Goal: Task Accomplishment & Management: Use online tool/utility

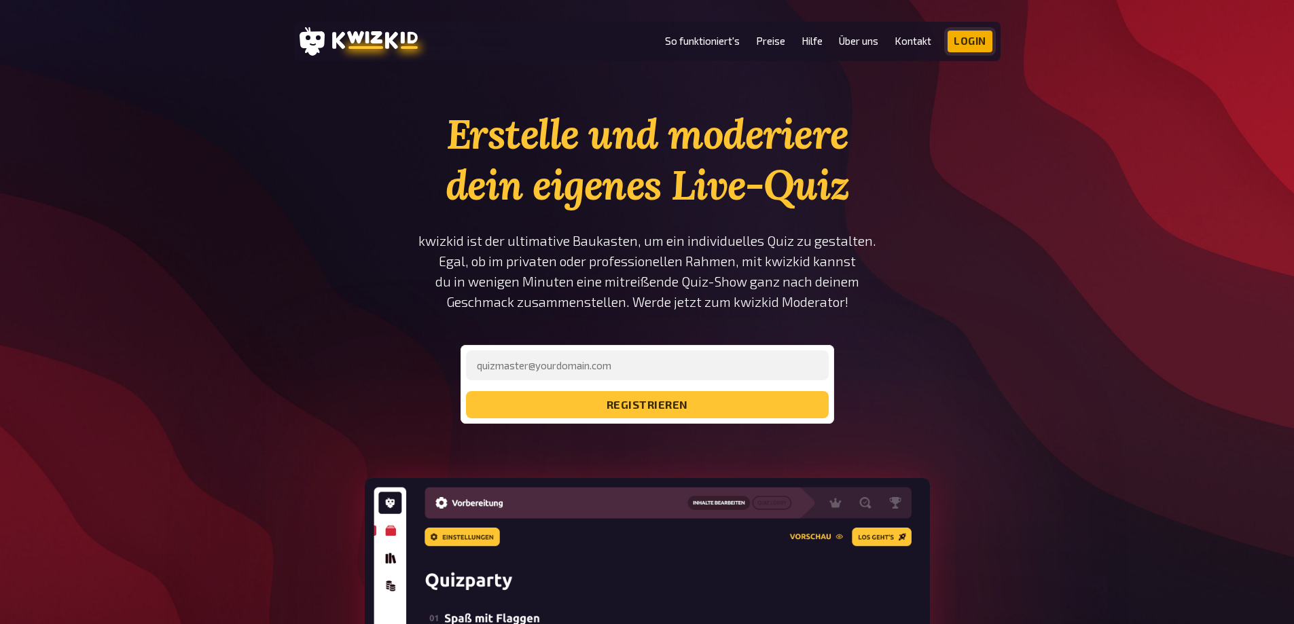
click at [970, 35] on link "Login" at bounding box center [969, 42] width 45 height 22
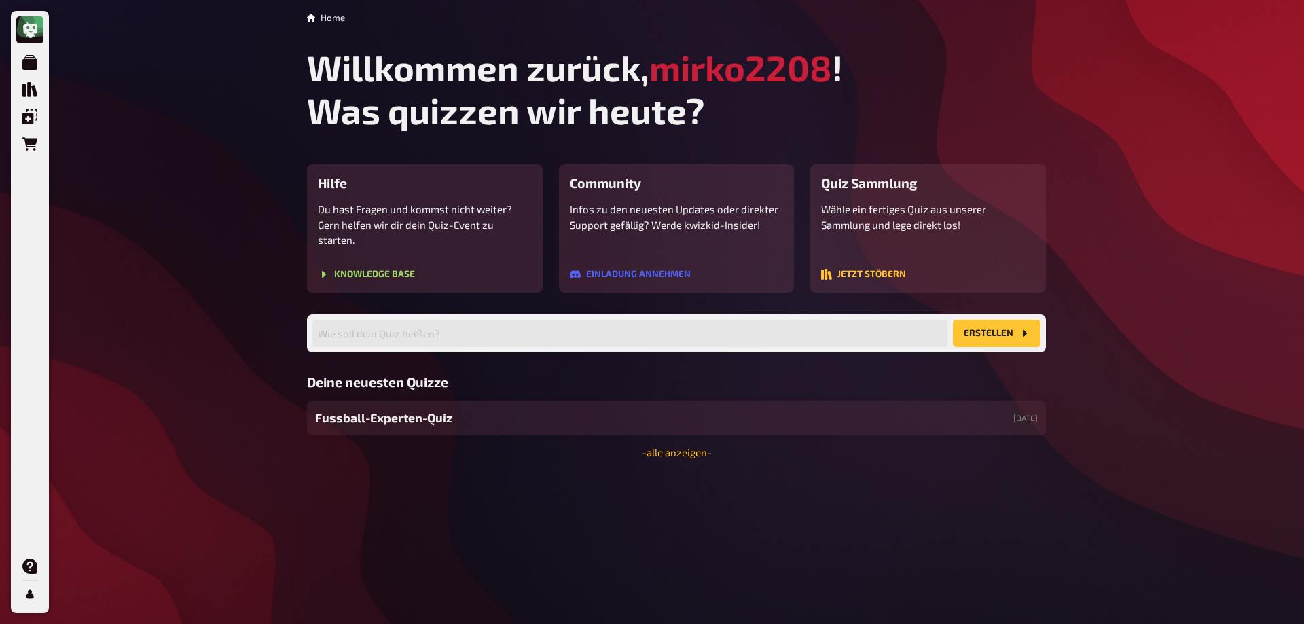
click at [399, 409] on span "Fussball-Experten-Quiz" at bounding box center [383, 418] width 137 height 18
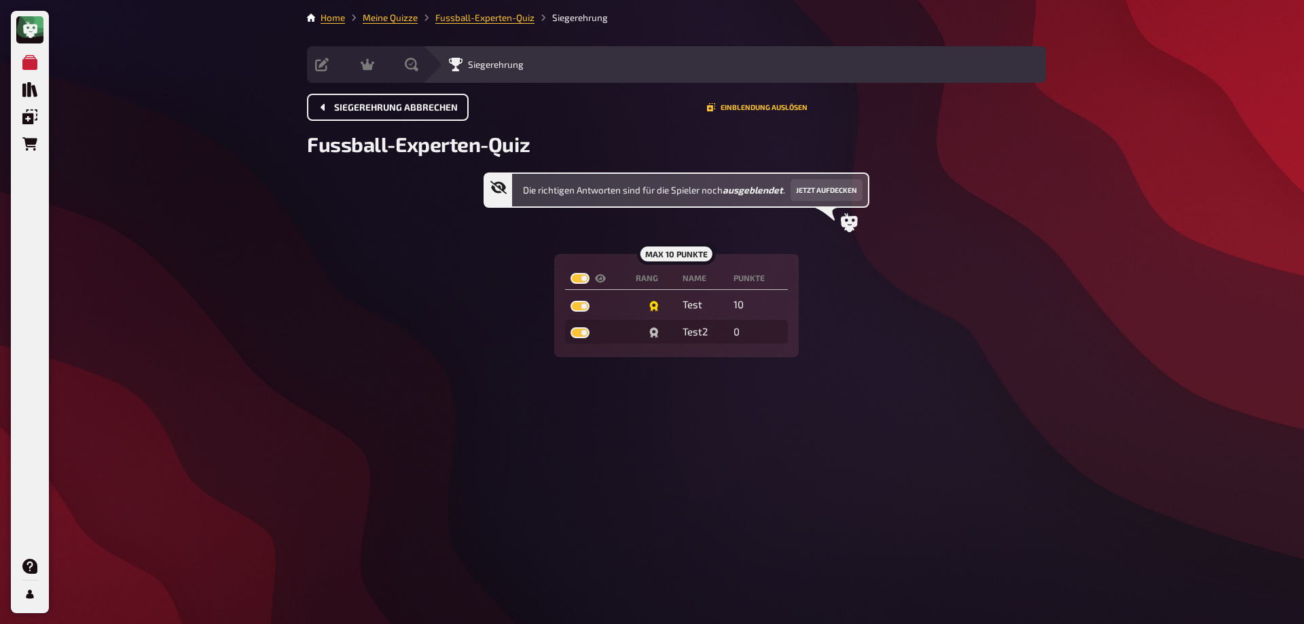
click at [414, 113] on button "Siegerehrung abbrechen" at bounding box center [388, 107] width 162 height 27
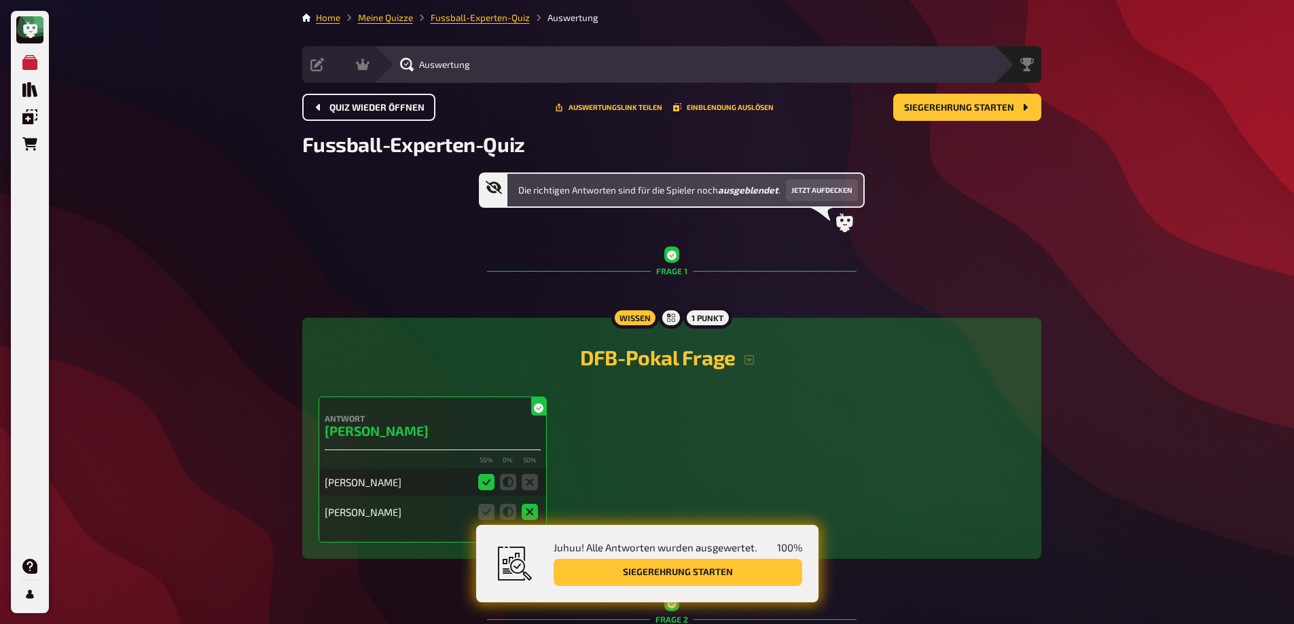
click at [396, 110] on span "Quiz wieder öffnen" at bounding box center [376, 108] width 95 height 10
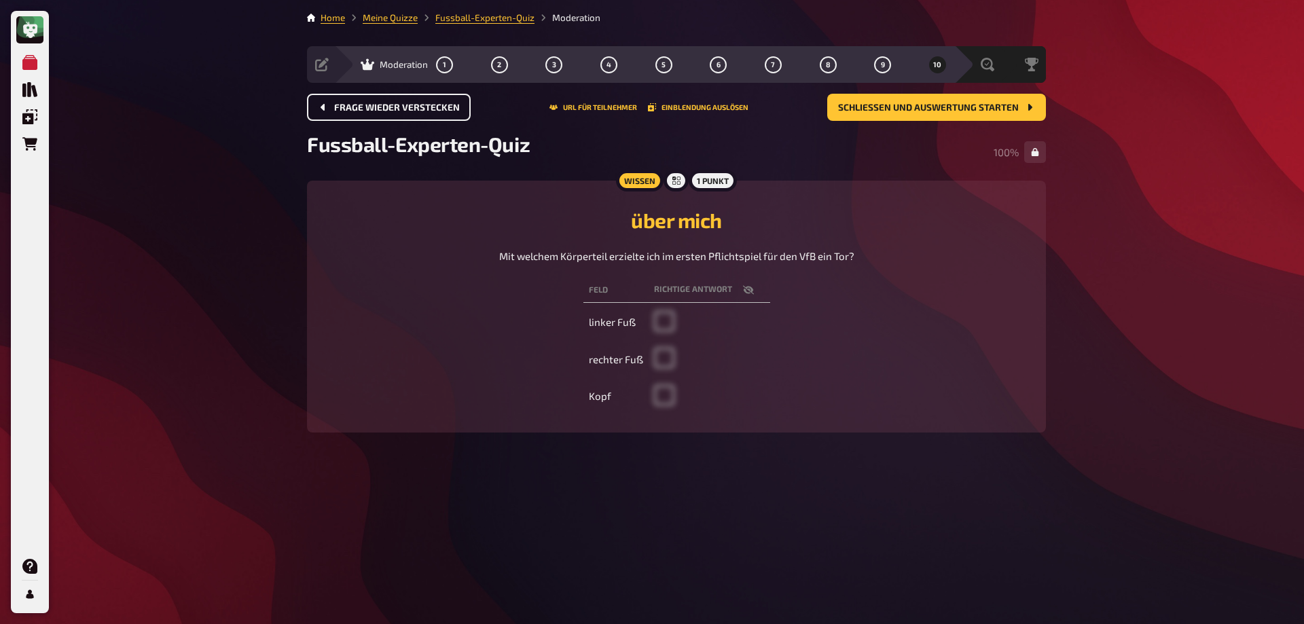
click at [396, 110] on span "Frage wieder verstecken" at bounding box center [397, 108] width 126 height 10
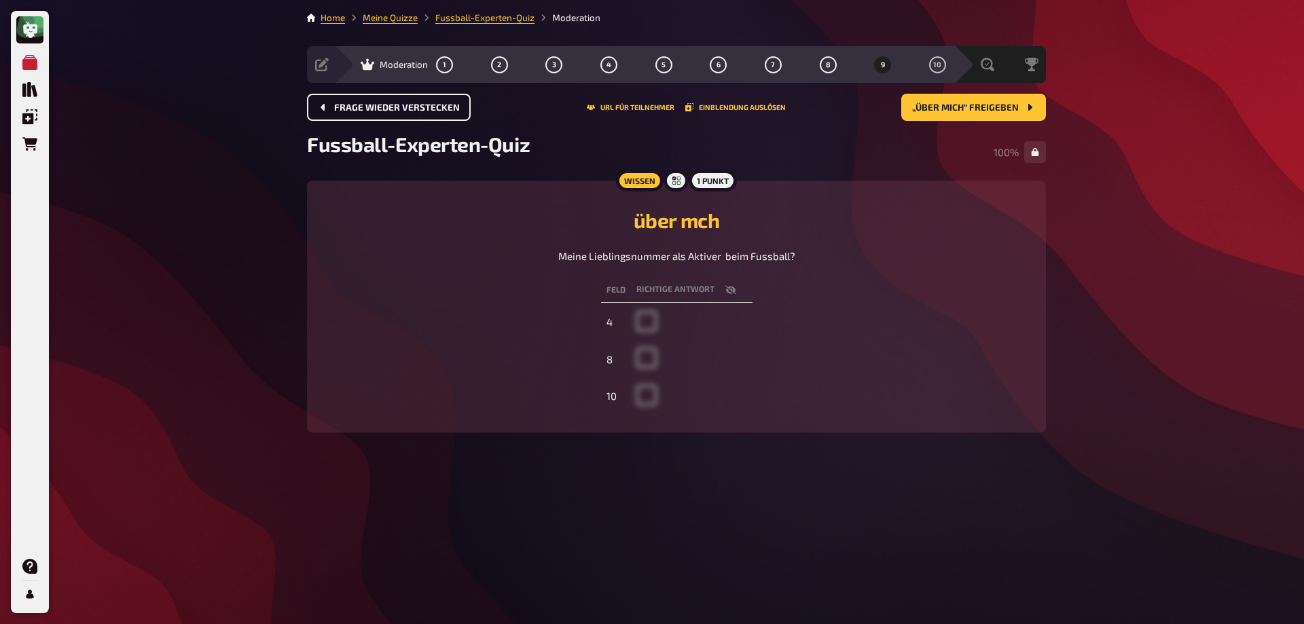
click at [396, 110] on span "Frage wieder verstecken" at bounding box center [397, 108] width 126 height 10
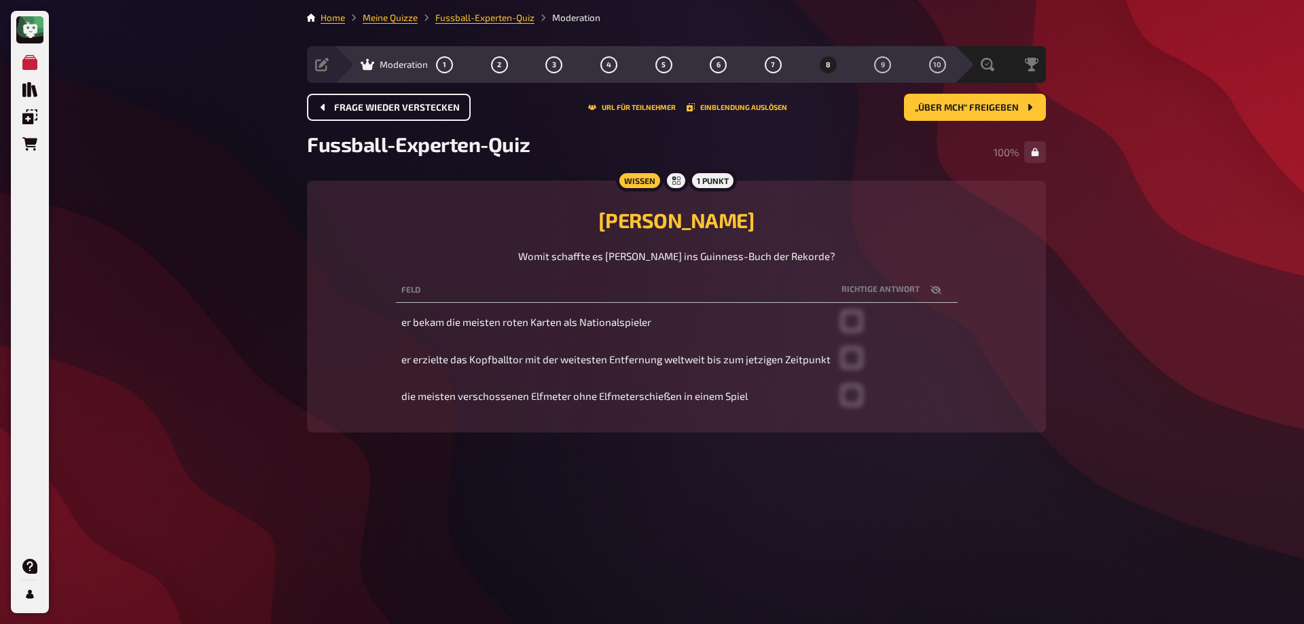
click at [396, 109] on span "Frage wieder verstecken" at bounding box center [397, 108] width 126 height 10
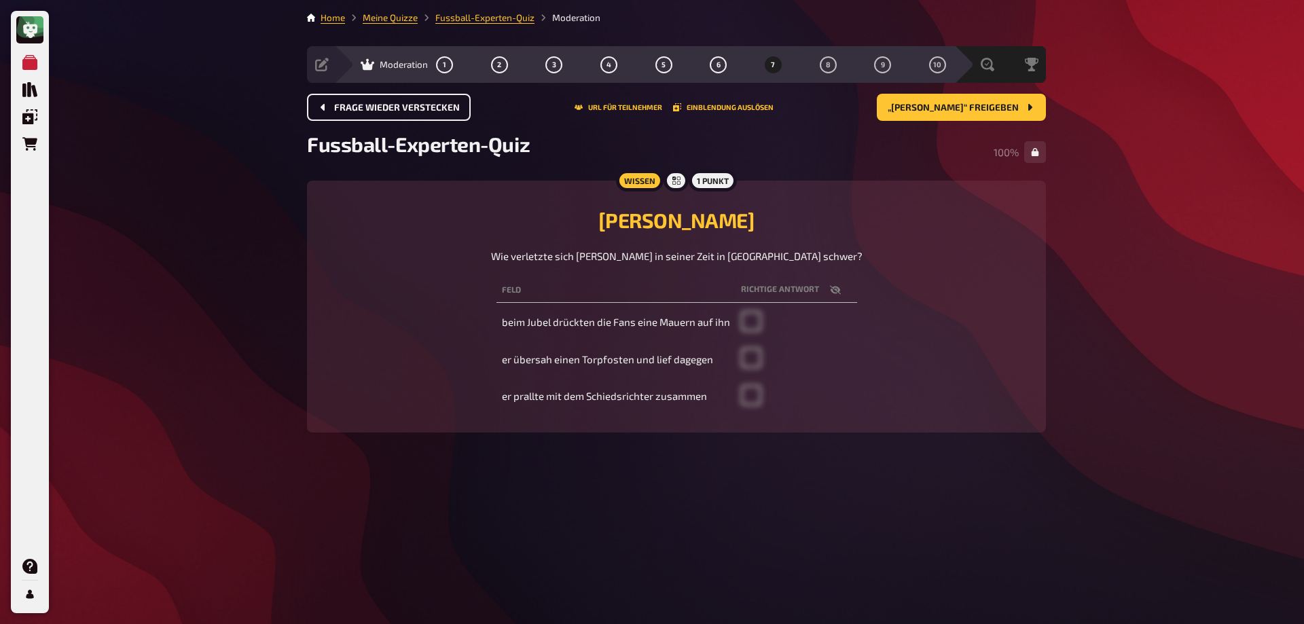
click at [396, 109] on span "Frage wieder verstecken" at bounding box center [397, 108] width 126 height 10
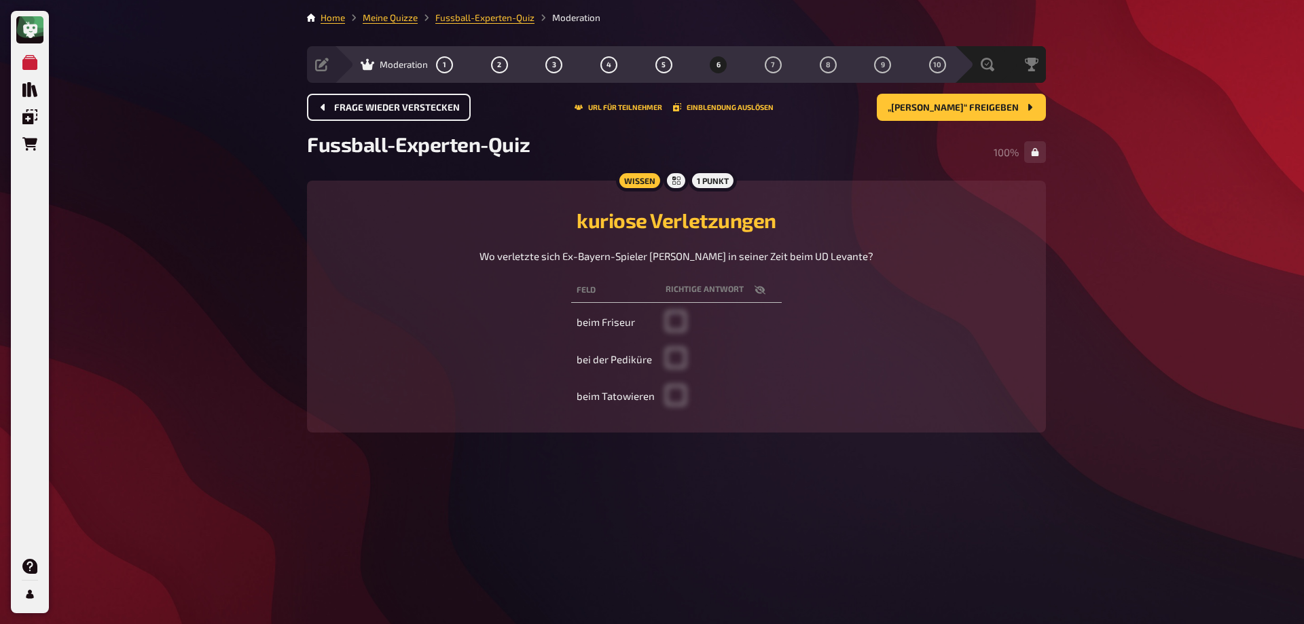
click at [396, 109] on span "Frage wieder verstecken" at bounding box center [397, 108] width 126 height 10
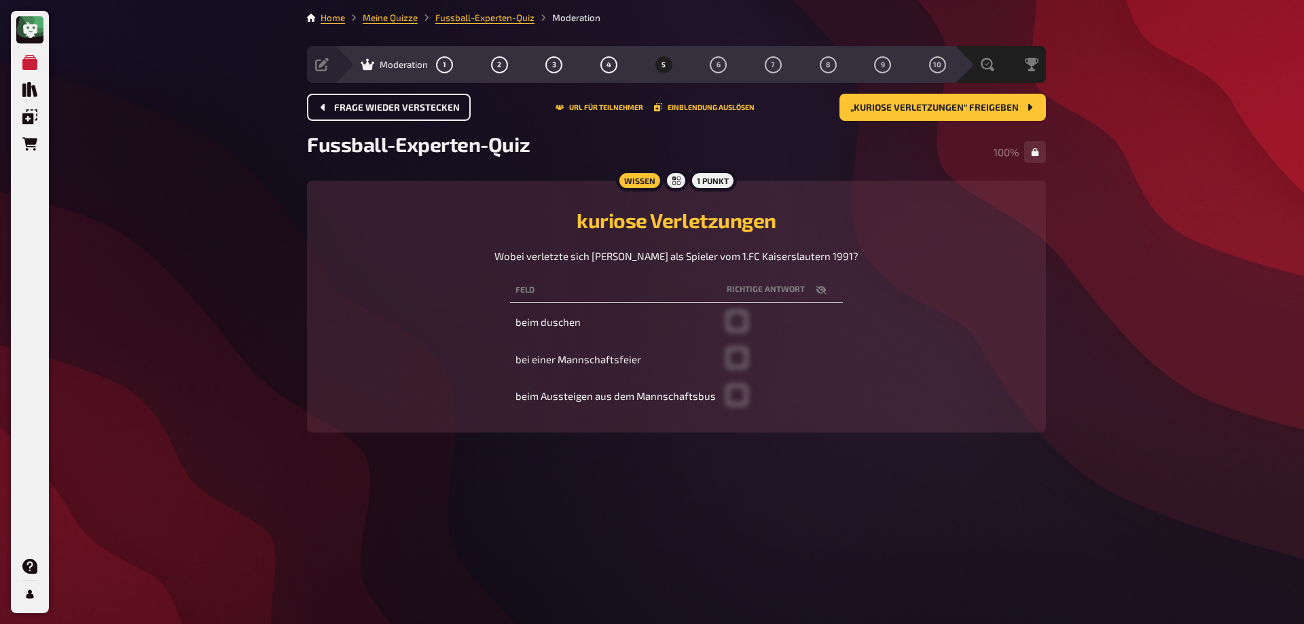
click at [396, 108] on span "Frage wieder verstecken" at bounding box center [397, 108] width 126 height 10
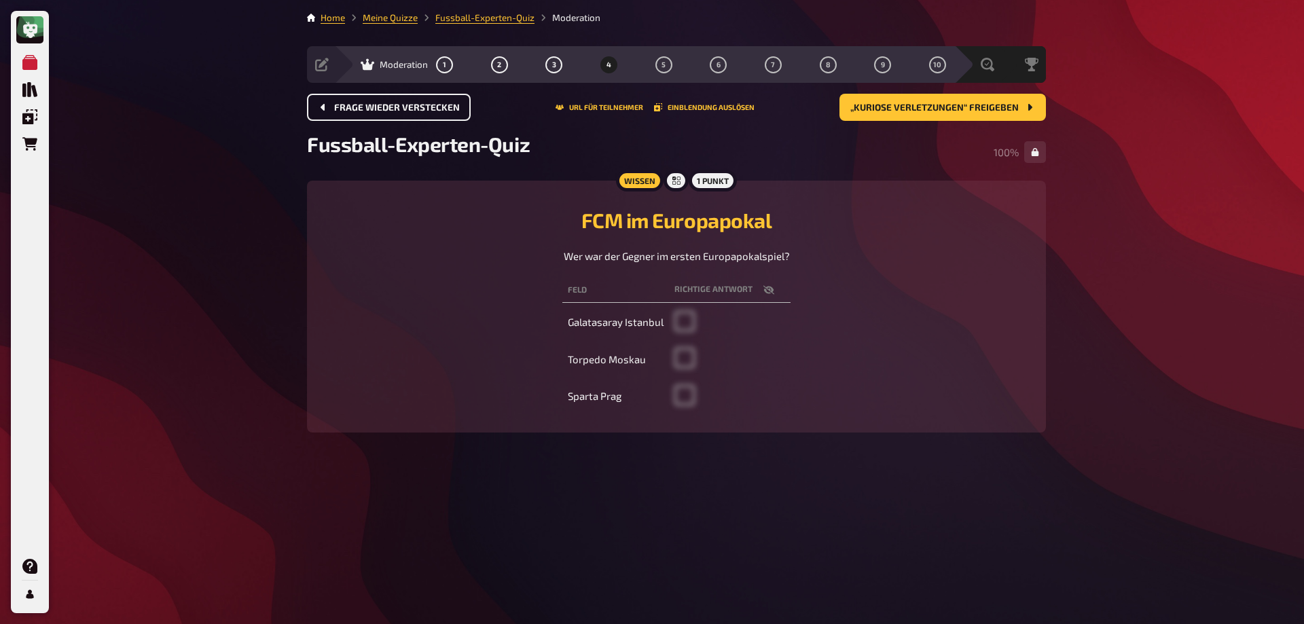
click at [396, 108] on span "Frage wieder verstecken" at bounding box center [397, 108] width 126 height 10
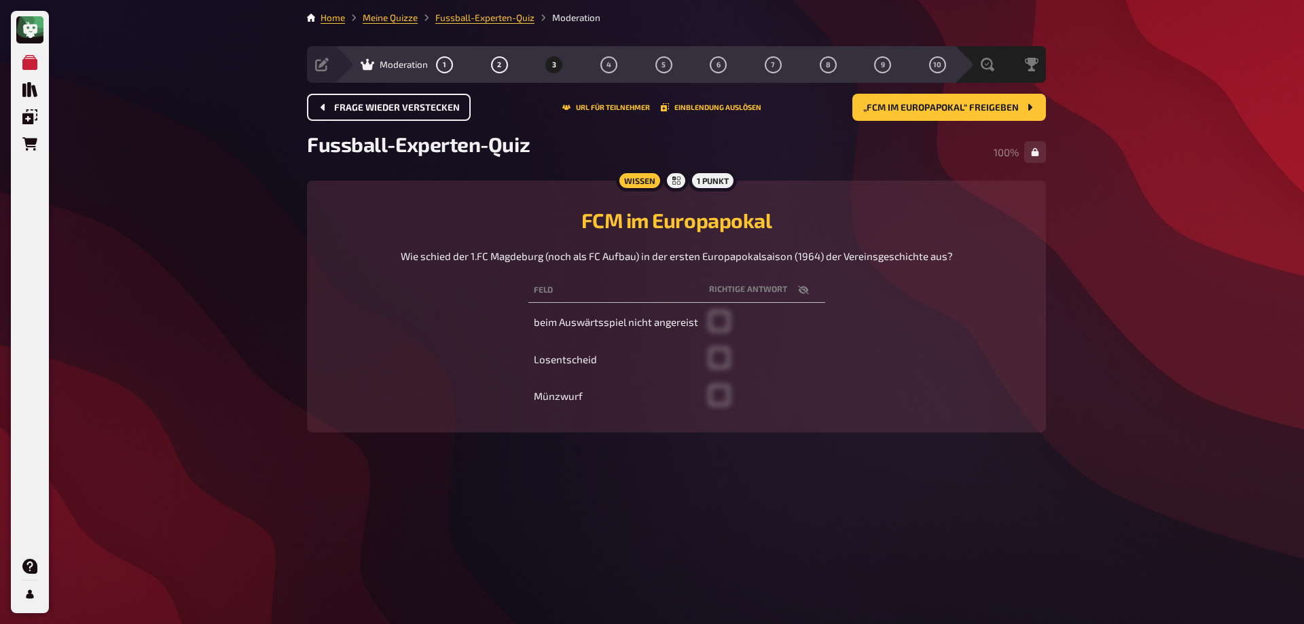
click at [396, 108] on span "Frage wieder verstecken" at bounding box center [397, 108] width 126 height 10
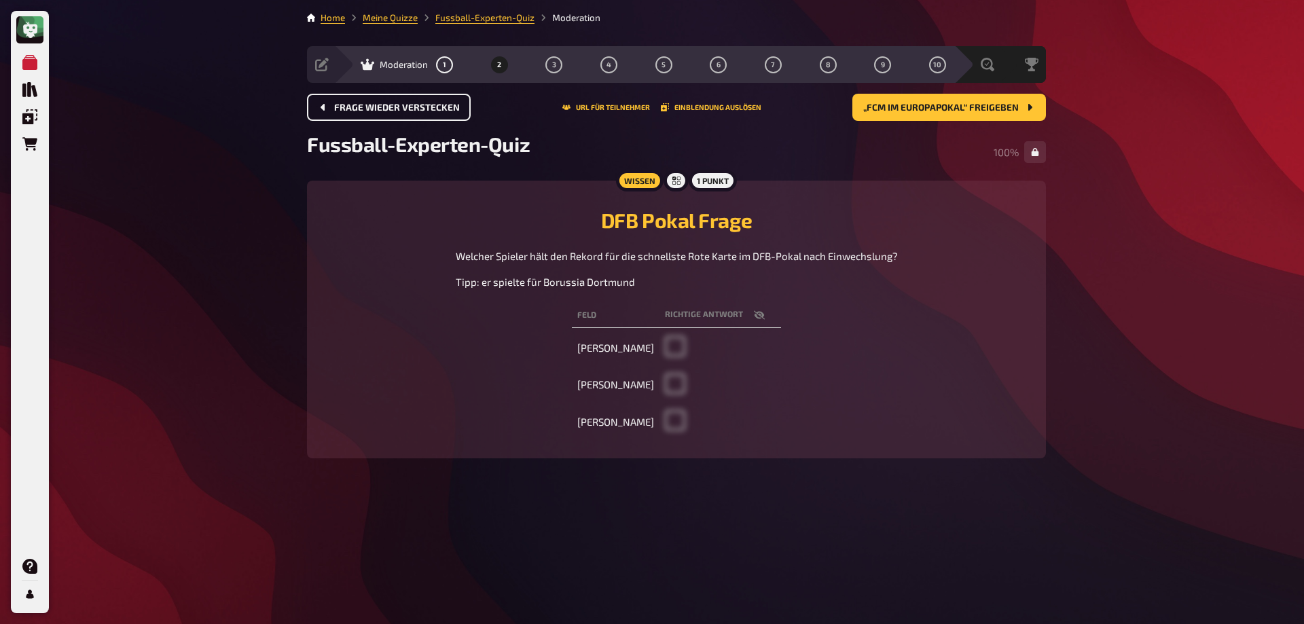
click at [396, 108] on span "Frage wieder verstecken" at bounding box center [397, 108] width 126 height 10
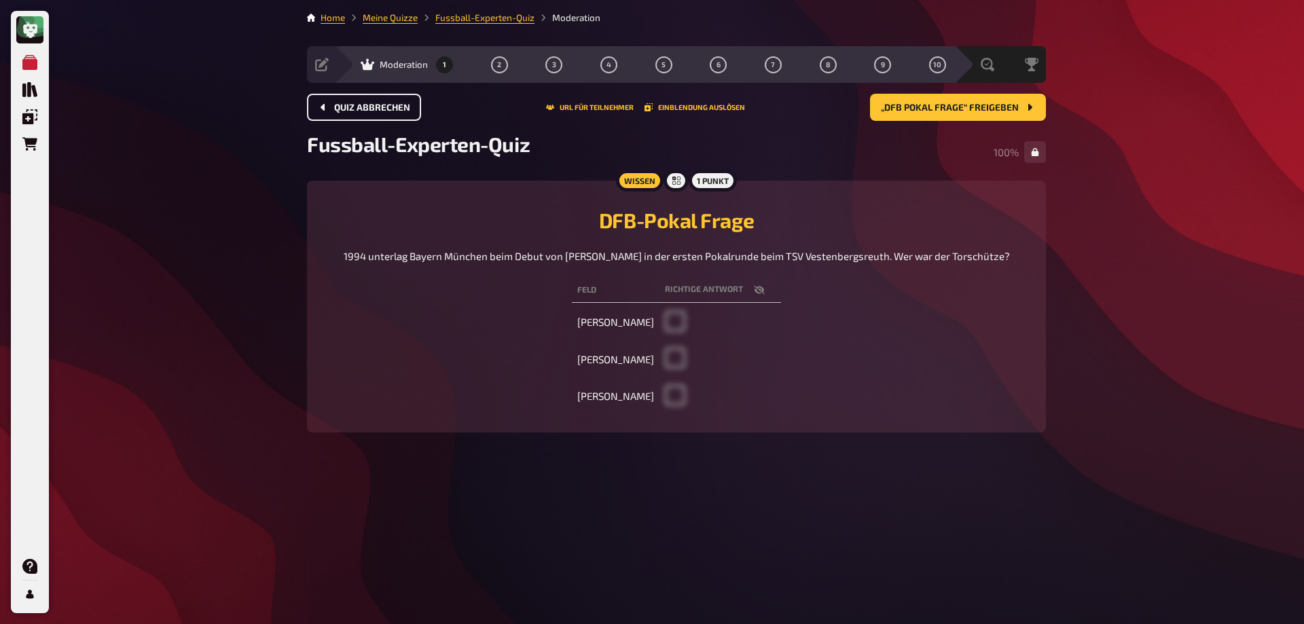
click at [396, 108] on span "Quiz abbrechen" at bounding box center [372, 108] width 76 height 10
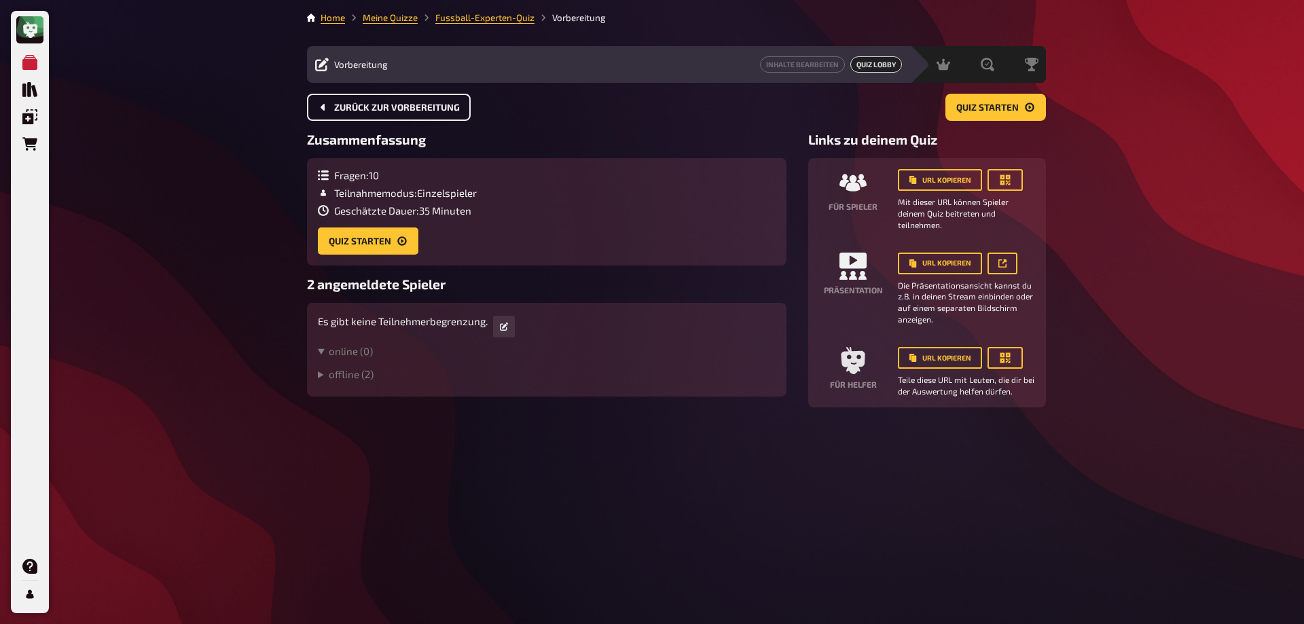
click at [386, 112] on span "Zurück zur Vorbereitung" at bounding box center [397, 108] width 126 height 10
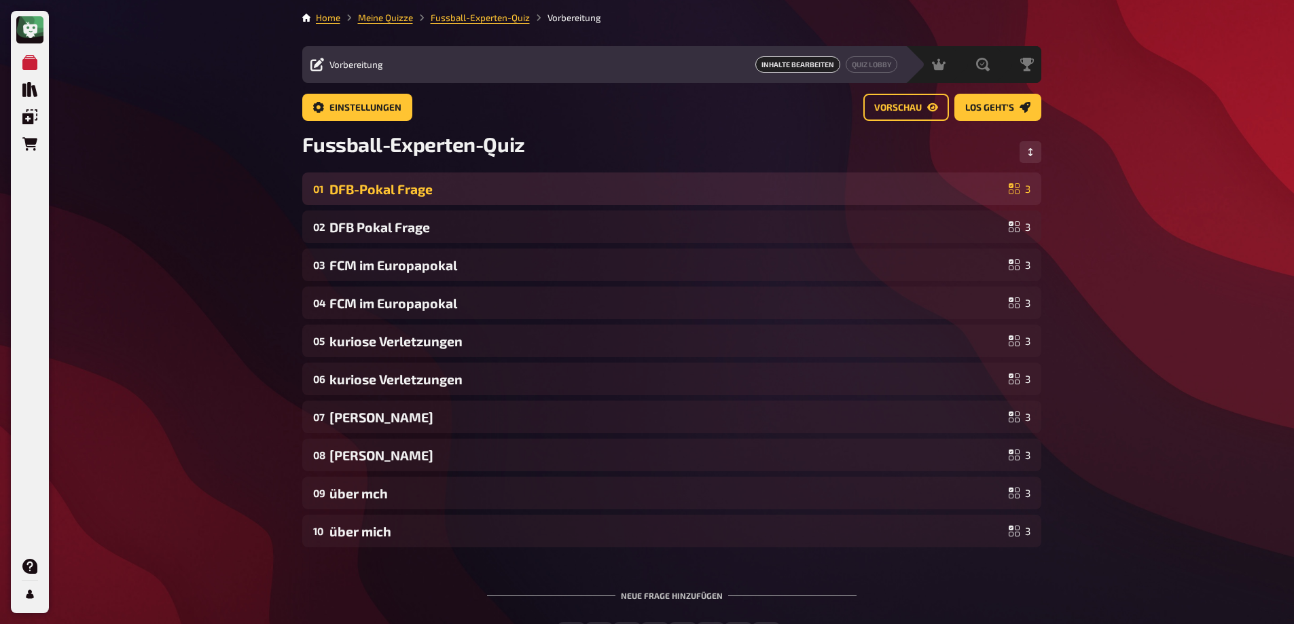
click at [420, 195] on div "DFB-Pokal Frage" at bounding box center [666, 189] width 674 height 16
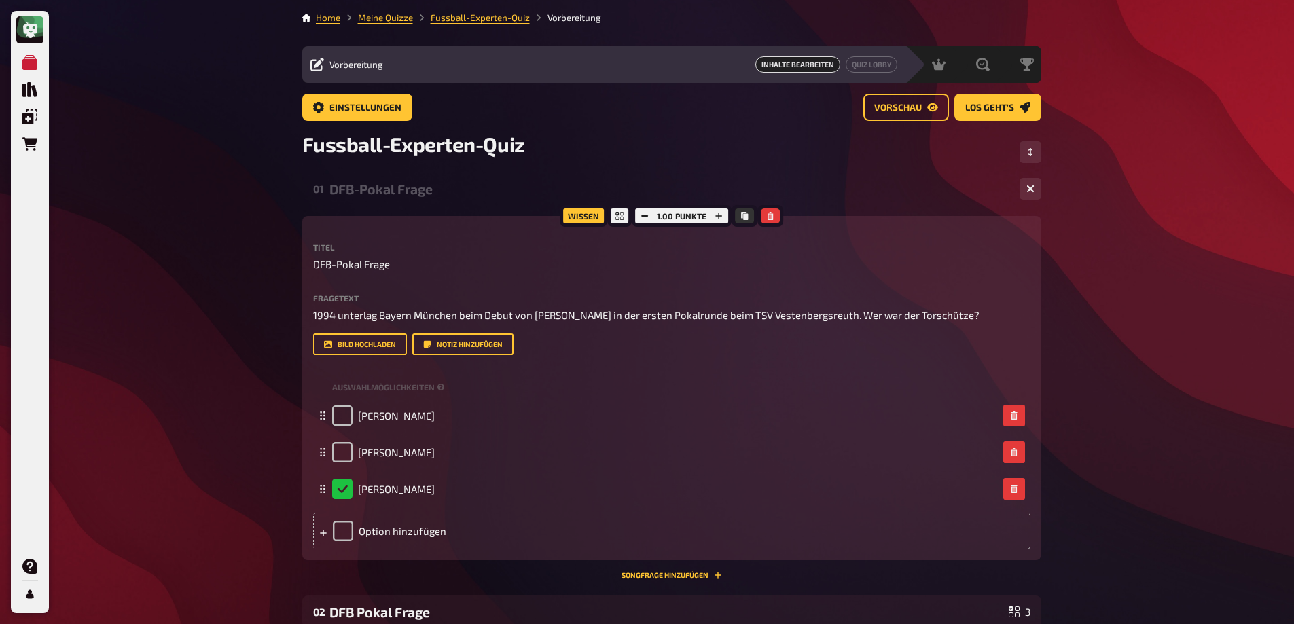
click at [376, 189] on div "DFB-Pokal Frage" at bounding box center [668, 189] width 679 height 16
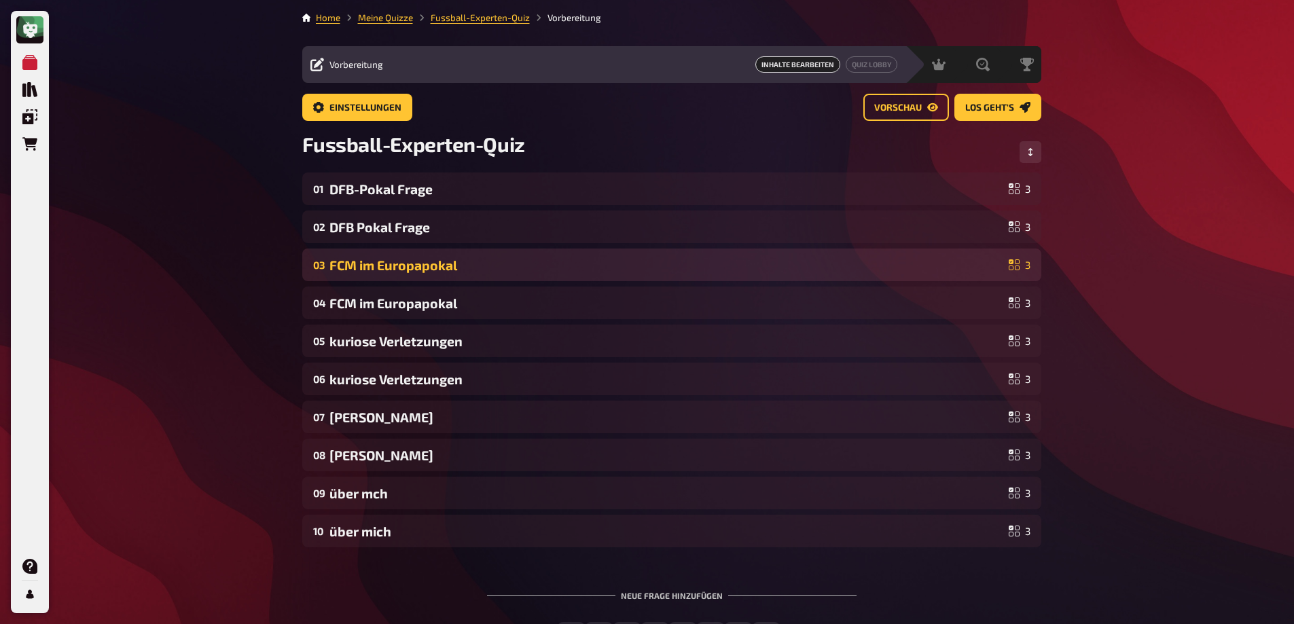
click at [391, 272] on div "FCM im Europapokal" at bounding box center [666, 265] width 674 height 16
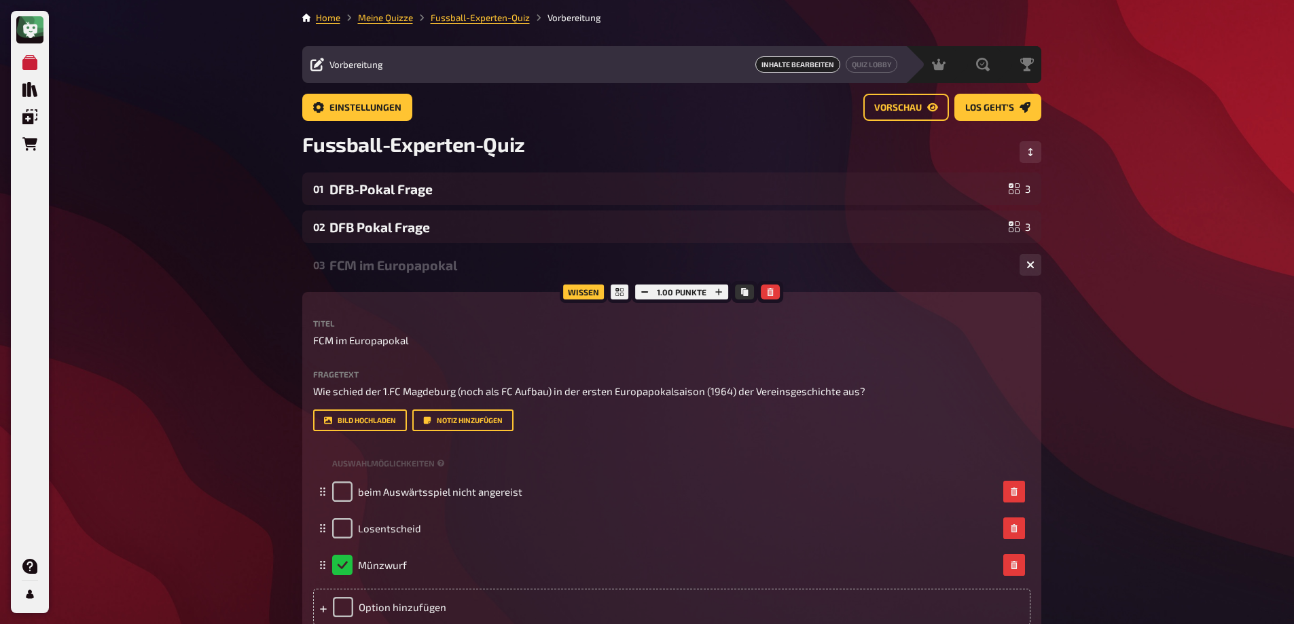
click at [388, 264] on div "FCM im Europapokal" at bounding box center [668, 265] width 679 height 16
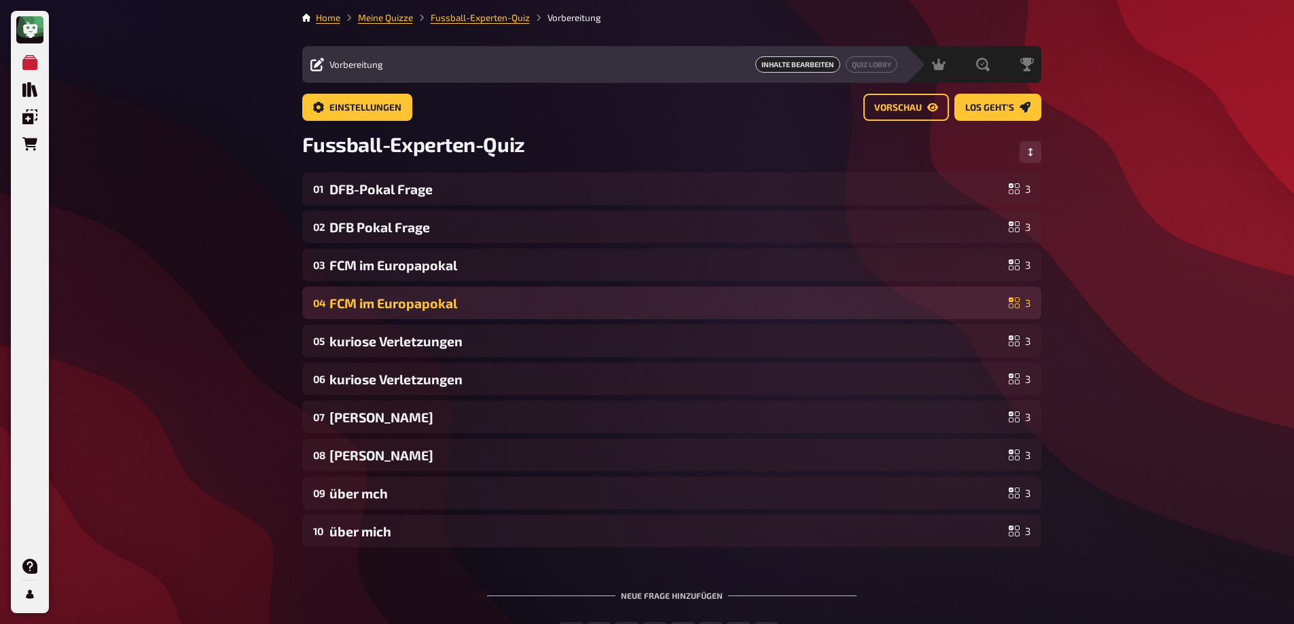
drag, startPoint x: 427, startPoint y: 266, endPoint x: 452, endPoint y: 310, distance: 49.9
click at [453, 312] on div "01 DFB-Pokal Frage 3 02 DFB Pokal Frage 3 03 FCM im Europapokal 3 04 FCM im Eur…" at bounding box center [671, 359] width 739 height 375
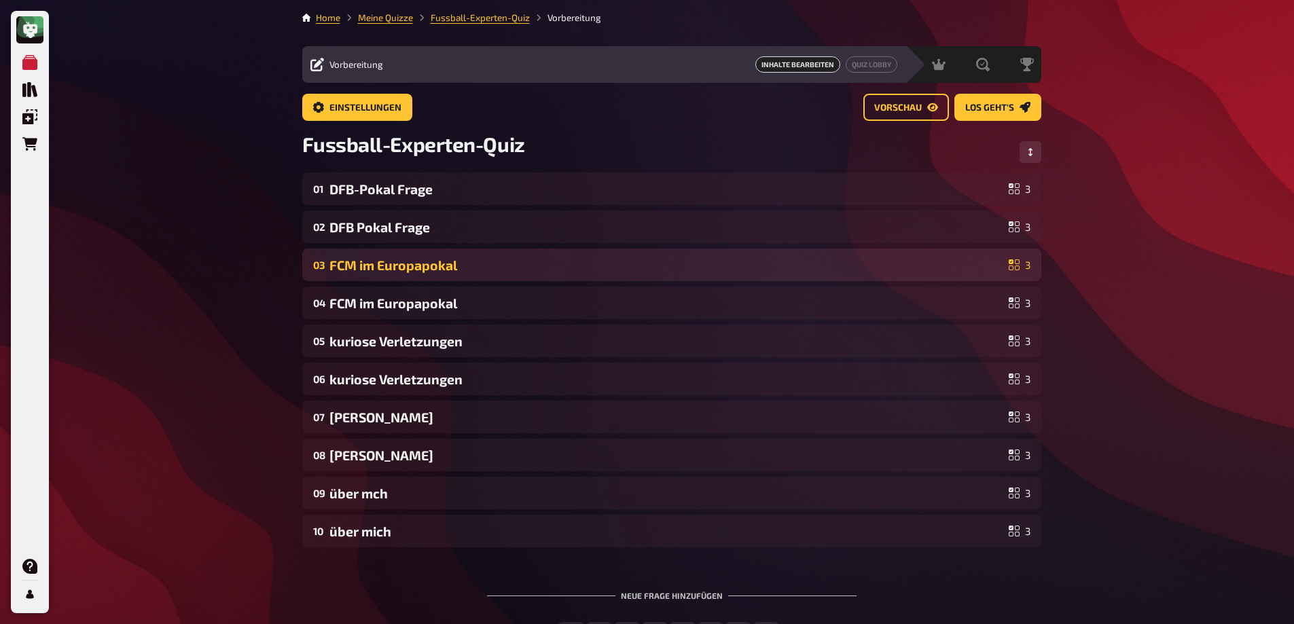
click at [598, 263] on div "FCM im Europapokal" at bounding box center [666, 265] width 674 height 16
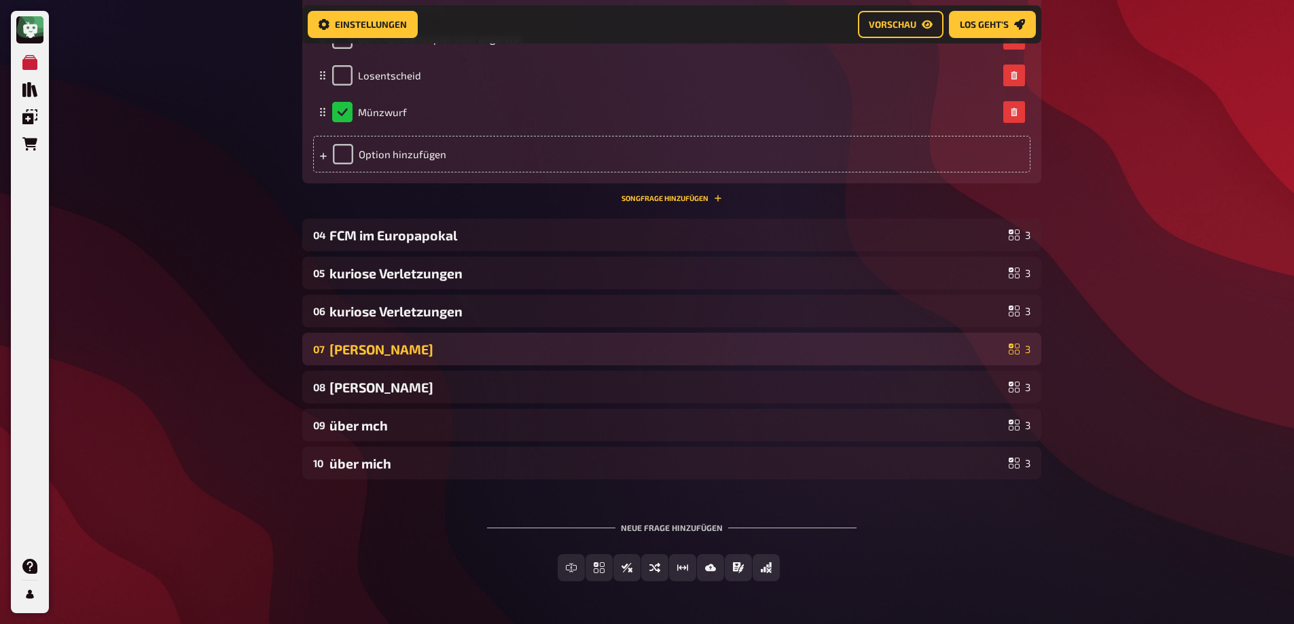
scroll to position [508, 0]
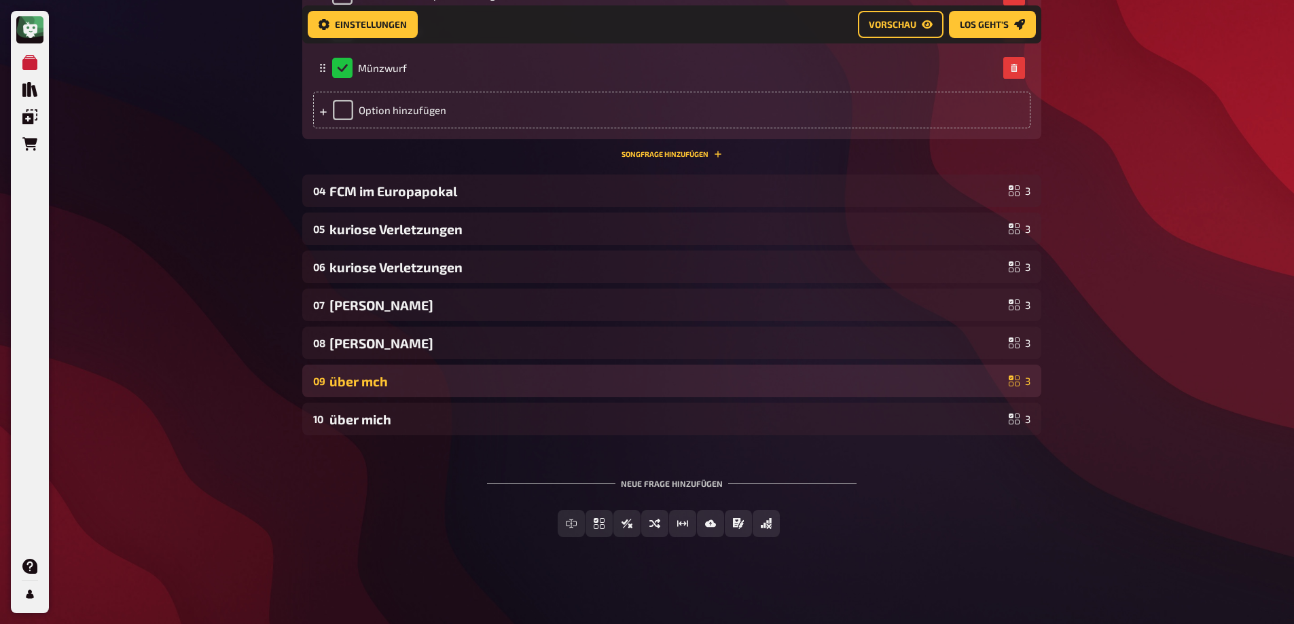
click at [392, 386] on div "über mch" at bounding box center [666, 382] width 674 height 16
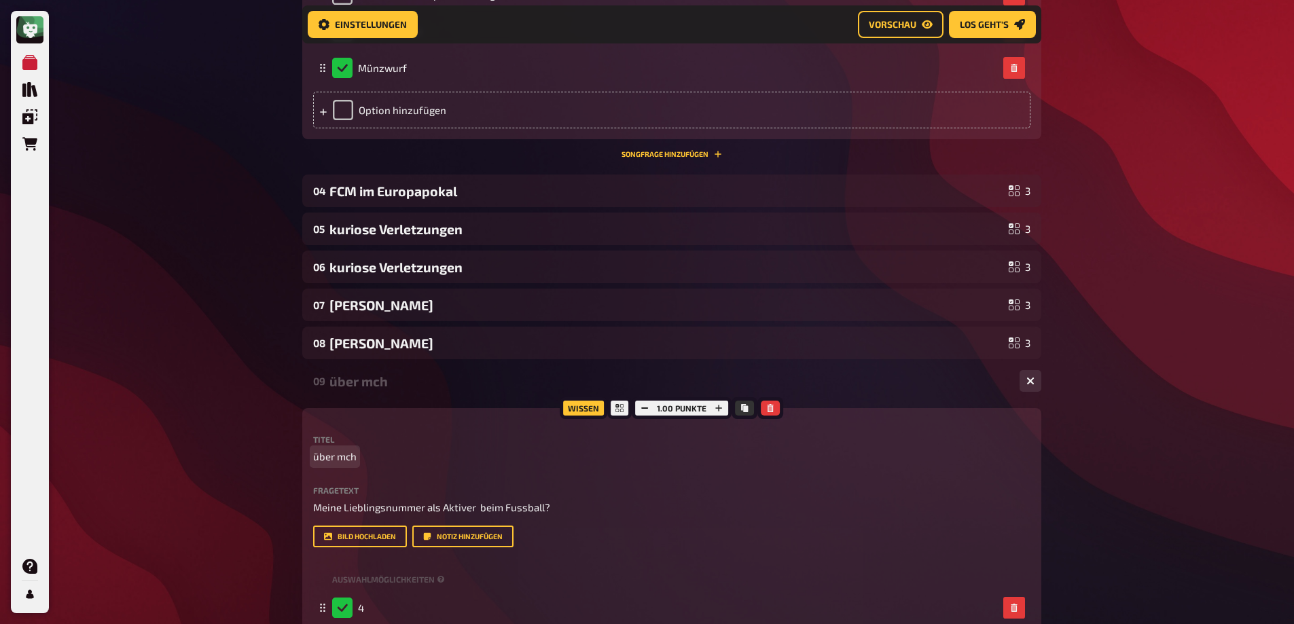
click at [349, 456] on span "über mch" at bounding box center [334, 457] width 43 height 16
click at [386, 386] on div "über Mirko" at bounding box center [668, 382] width 679 height 16
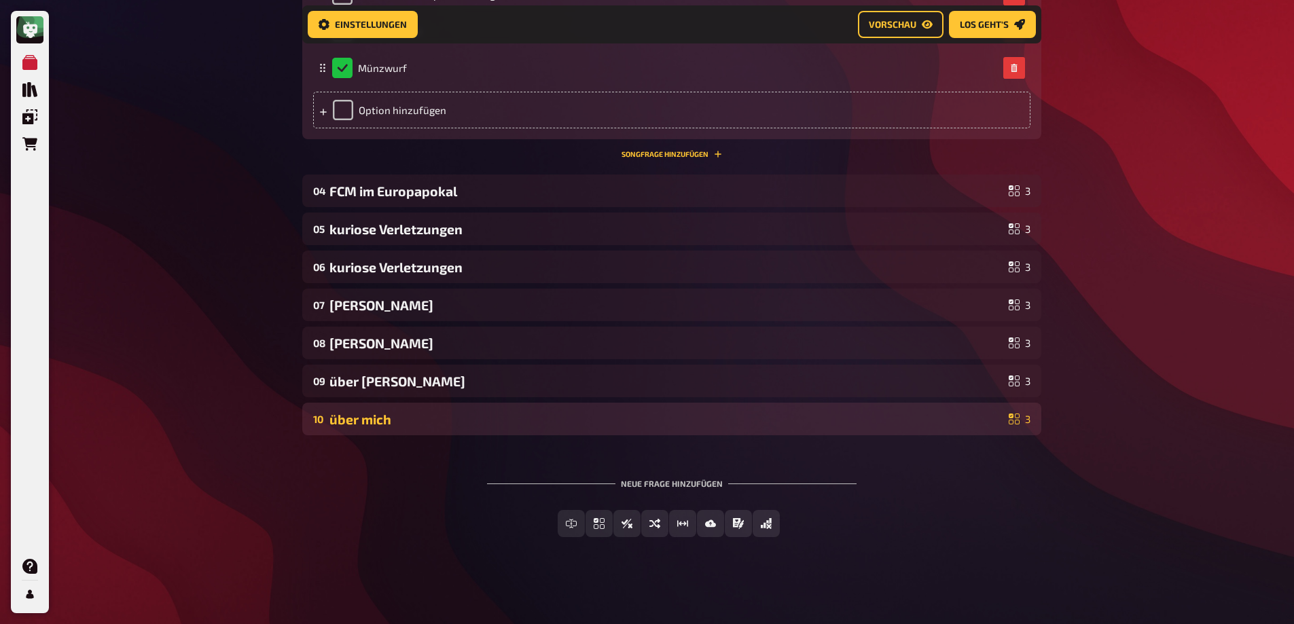
click at [392, 426] on div "über mich" at bounding box center [666, 420] width 674 height 16
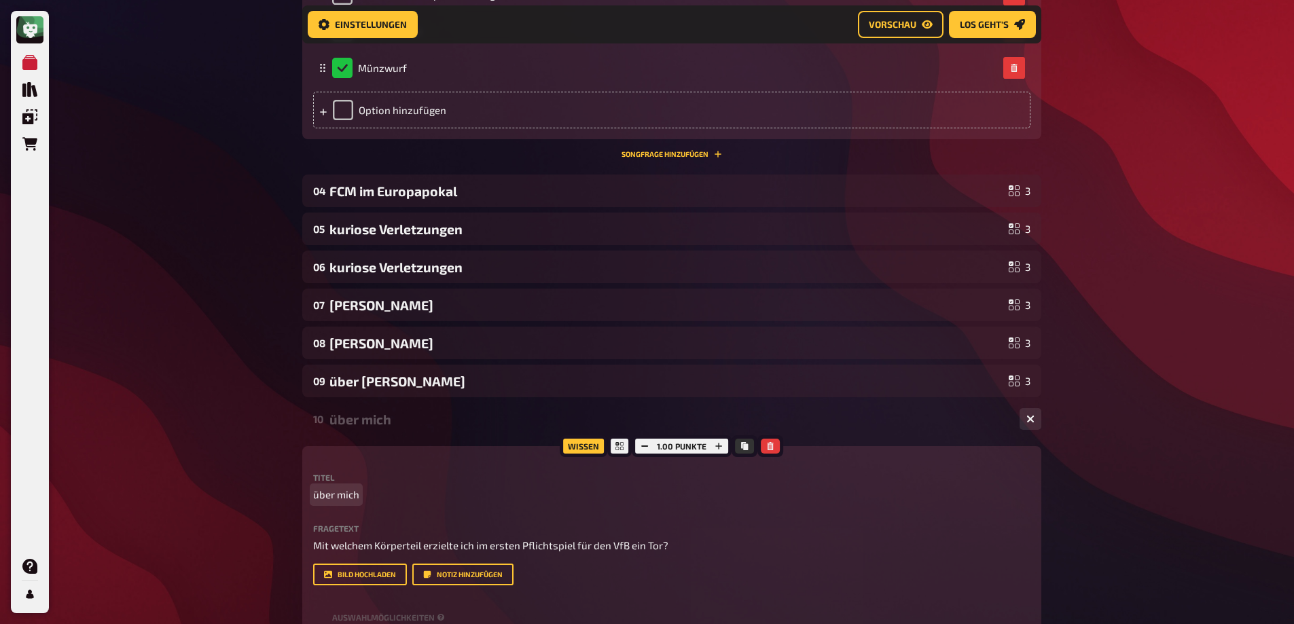
click at [350, 494] on span "über mich" at bounding box center [336, 495] width 46 height 16
click at [351, 493] on span "über mich" at bounding box center [336, 495] width 46 height 16
click at [407, 418] on div "über Mirko" at bounding box center [668, 420] width 679 height 16
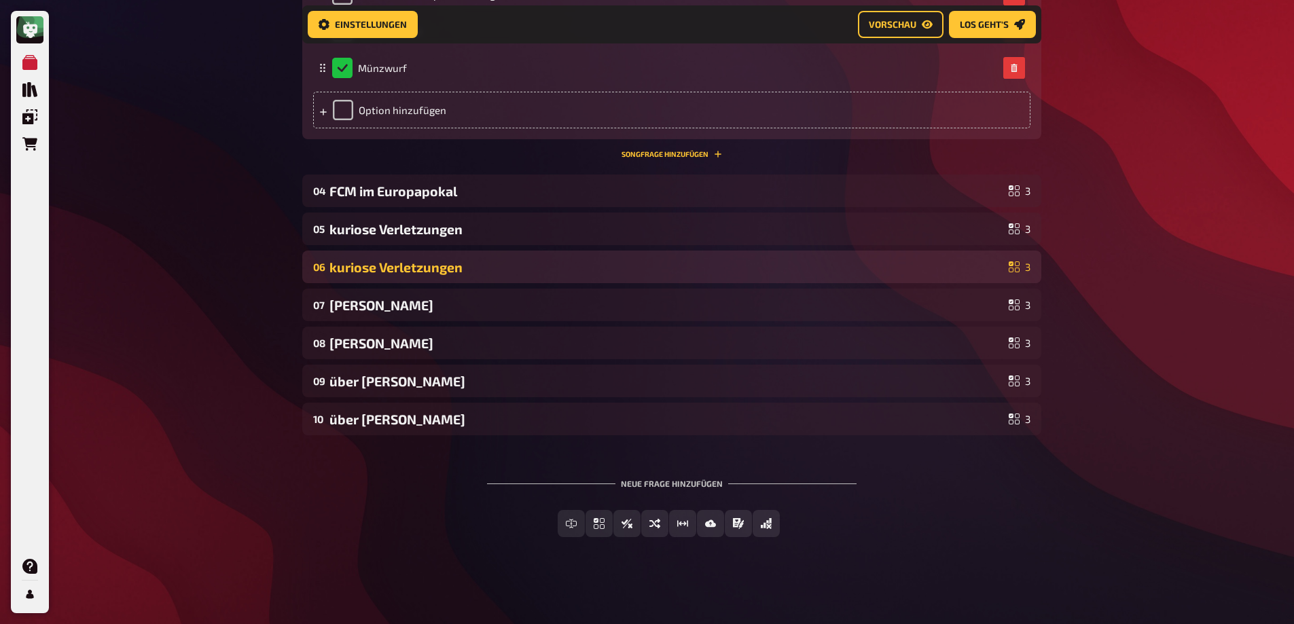
click at [429, 274] on div "kuriose Verletzungen" at bounding box center [666, 267] width 674 height 16
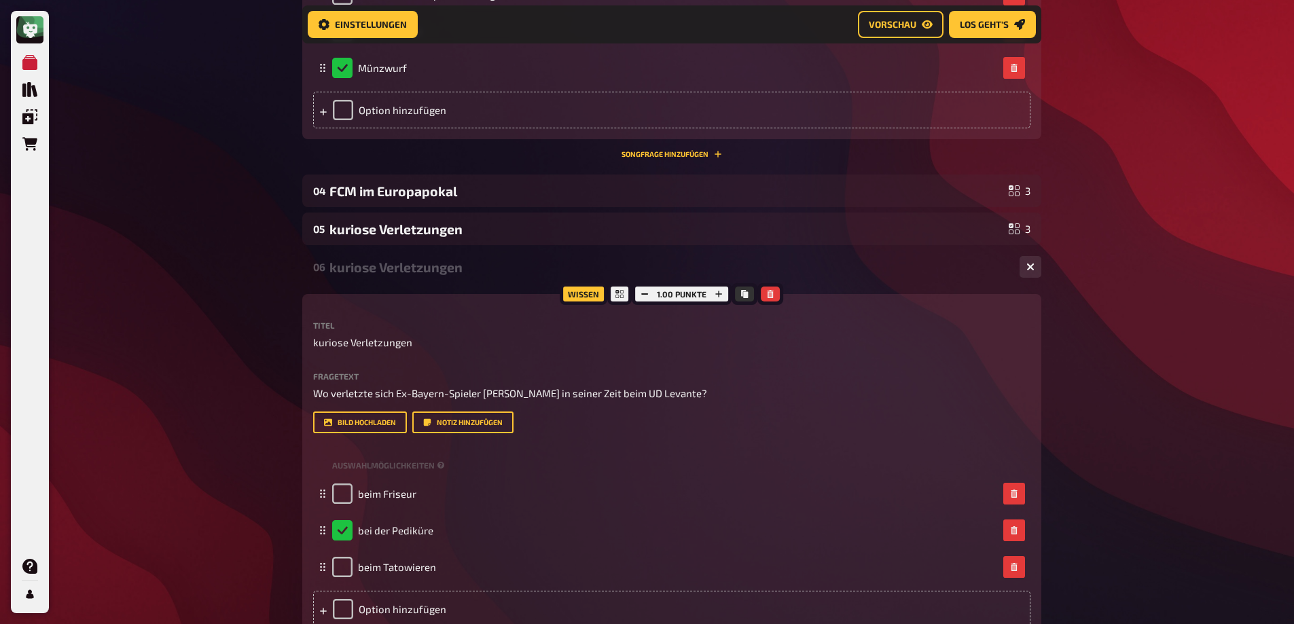
click at [429, 274] on div "kuriose Verletzungen" at bounding box center [668, 267] width 679 height 16
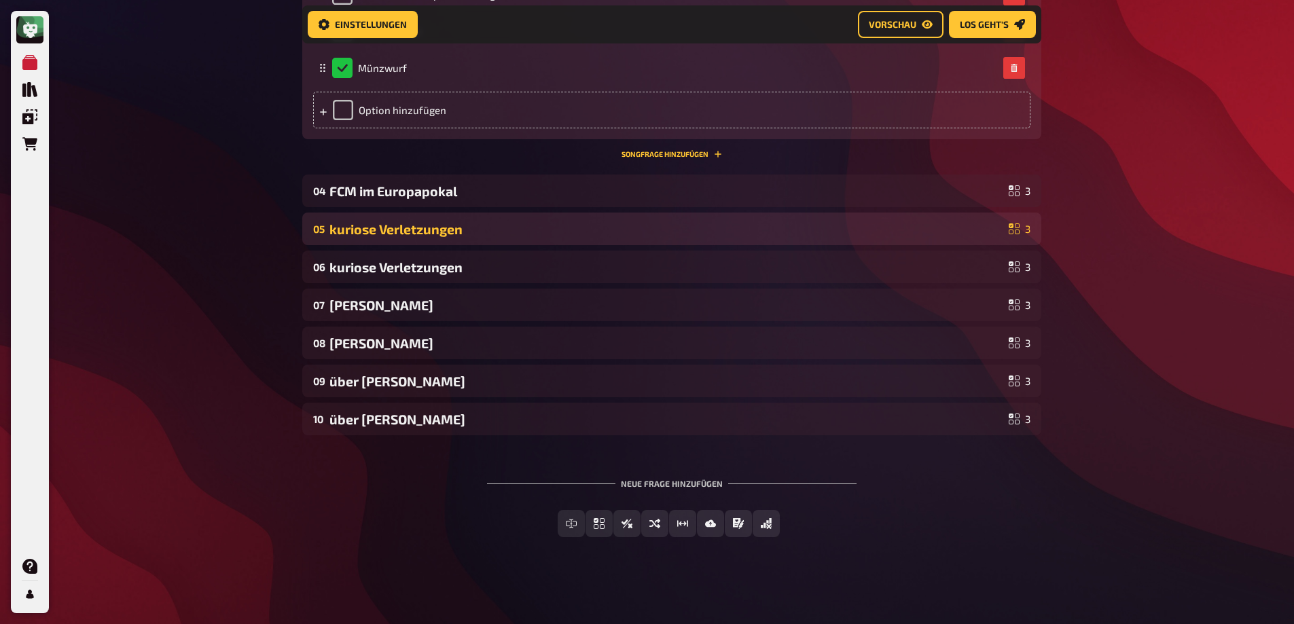
click at [430, 236] on div "kuriose Verletzungen" at bounding box center [666, 229] width 674 height 16
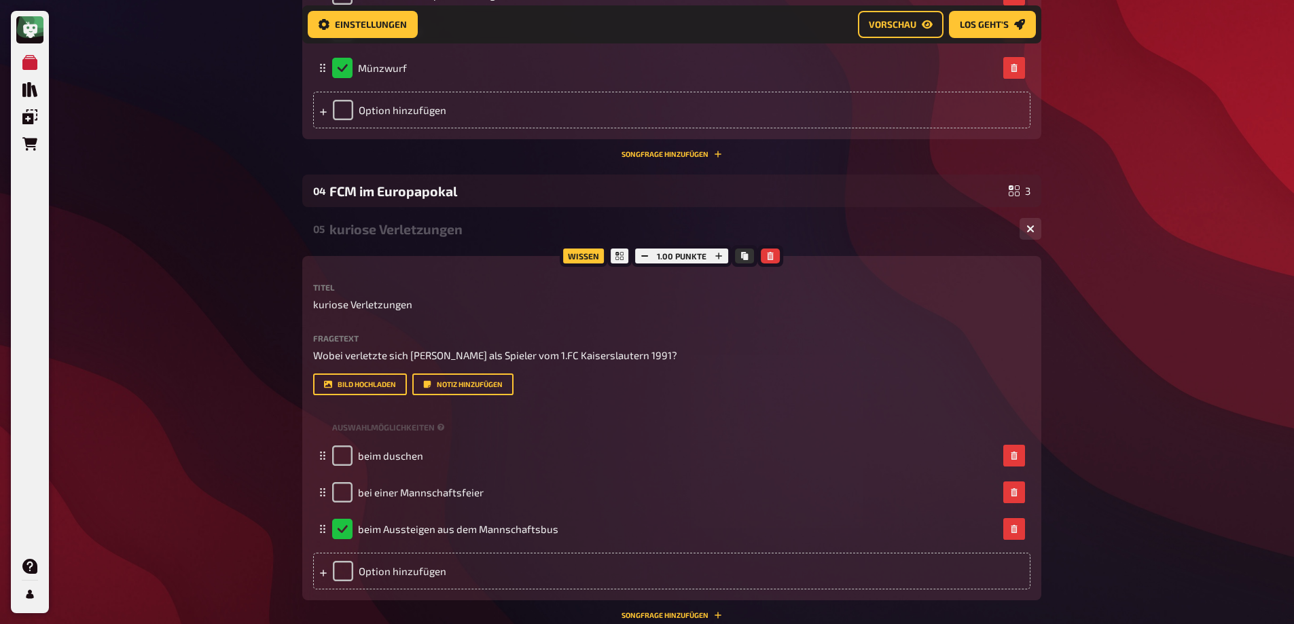
click at [430, 236] on div "kuriose Verletzungen" at bounding box center [668, 229] width 679 height 16
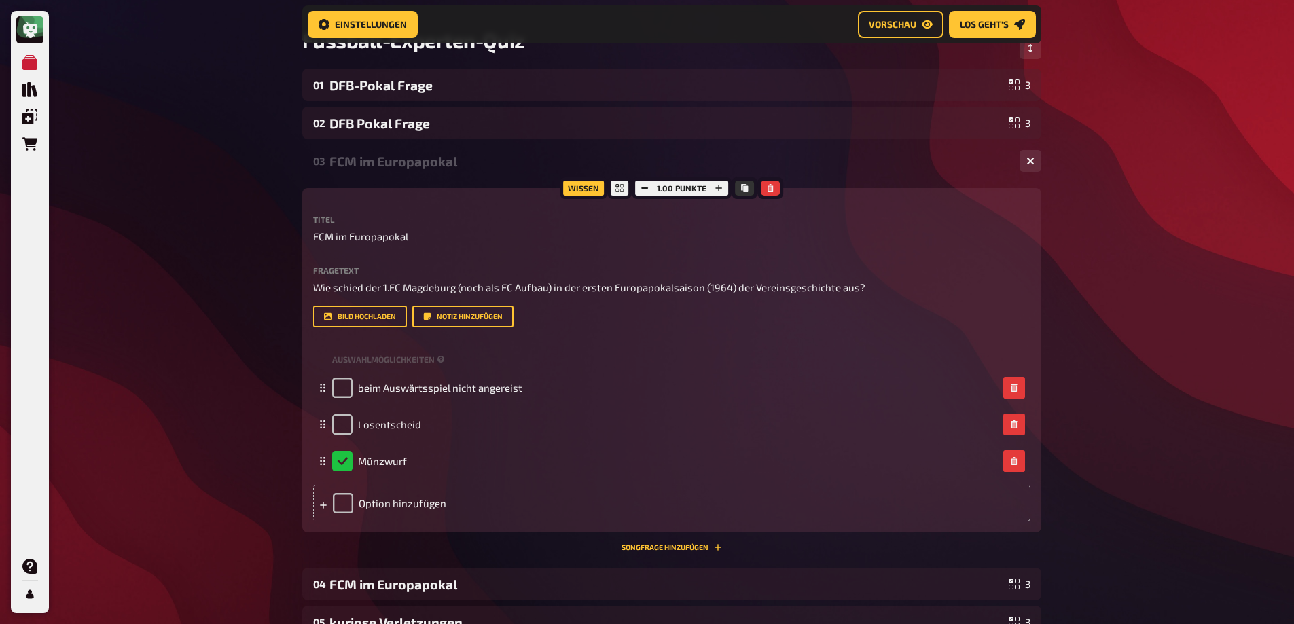
scroll to position [0, 0]
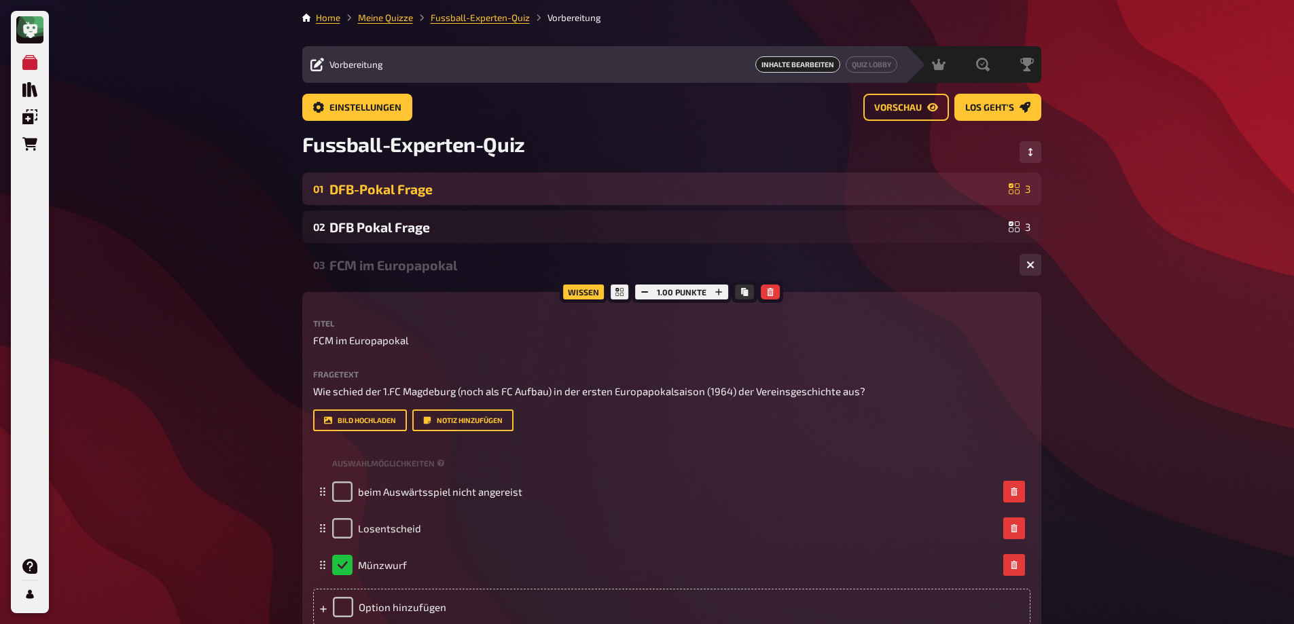
click at [479, 198] on div "01 DFB-Pokal Frage 3" at bounding box center [671, 188] width 739 height 33
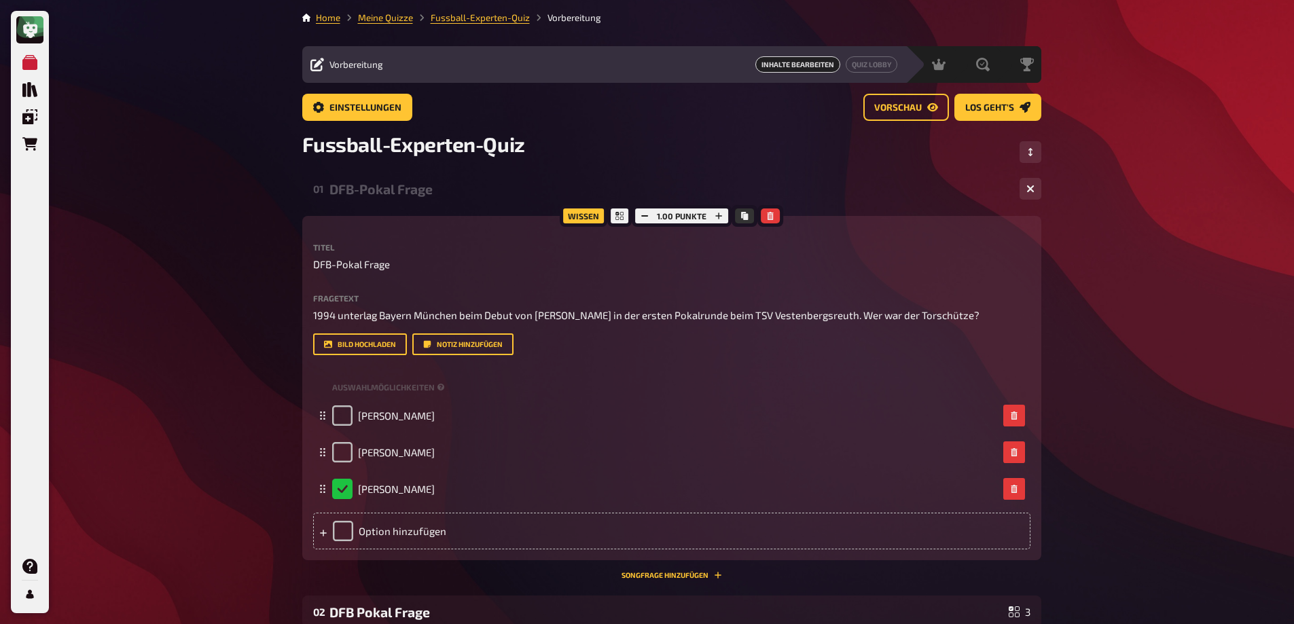
click at [429, 191] on div "DFB-Pokal Frage" at bounding box center [668, 189] width 679 height 16
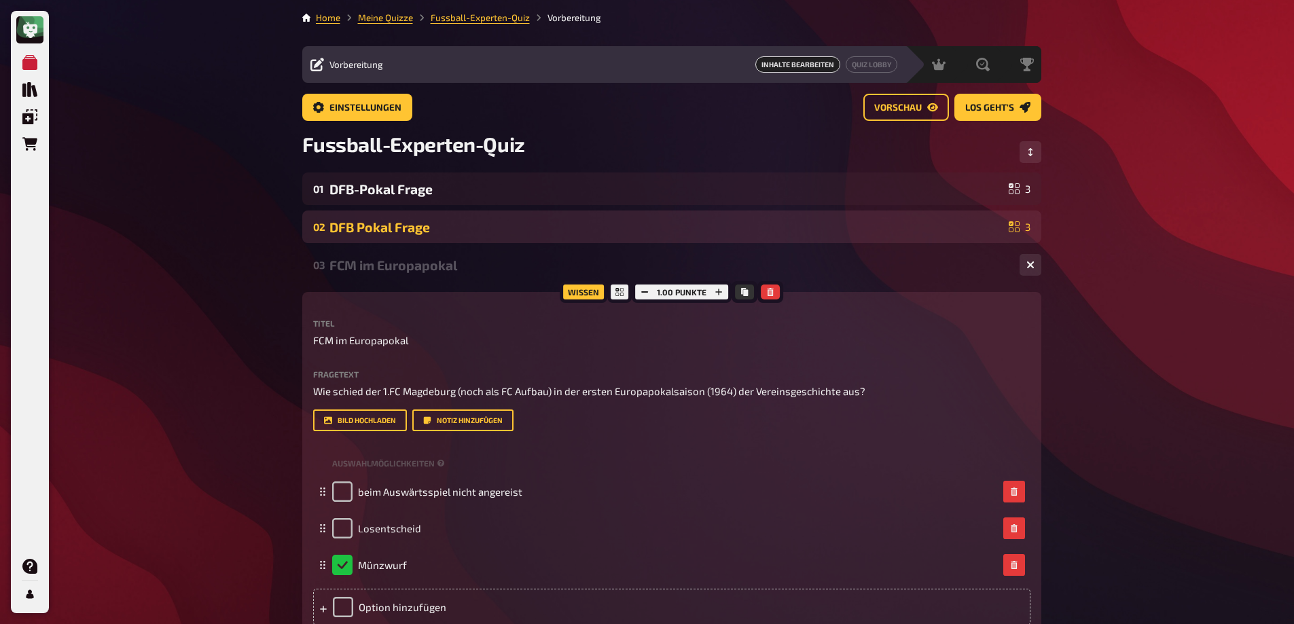
click at [401, 227] on div "DFB Pokal Frage" at bounding box center [666, 227] width 674 height 16
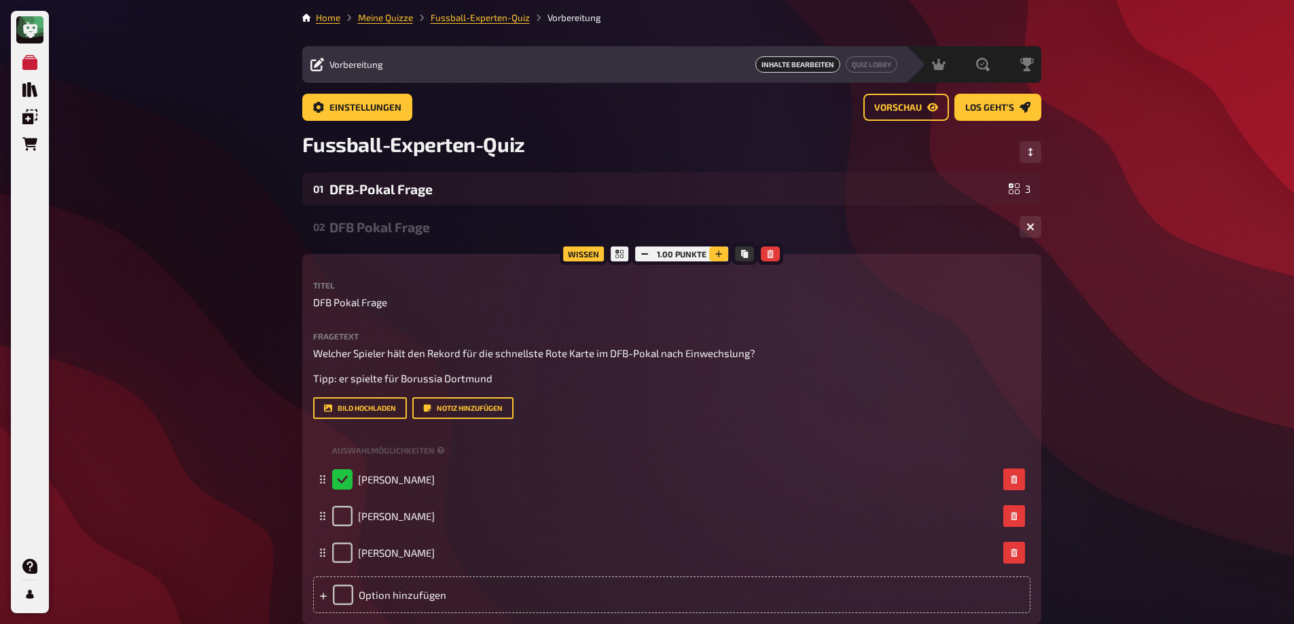
click at [721, 257] on icon "button" at bounding box center [718, 254] width 8 height 8
click at [420, 234] on div "DFB Pokal Frage" at bounding box center [668, 227] width 679 height 16
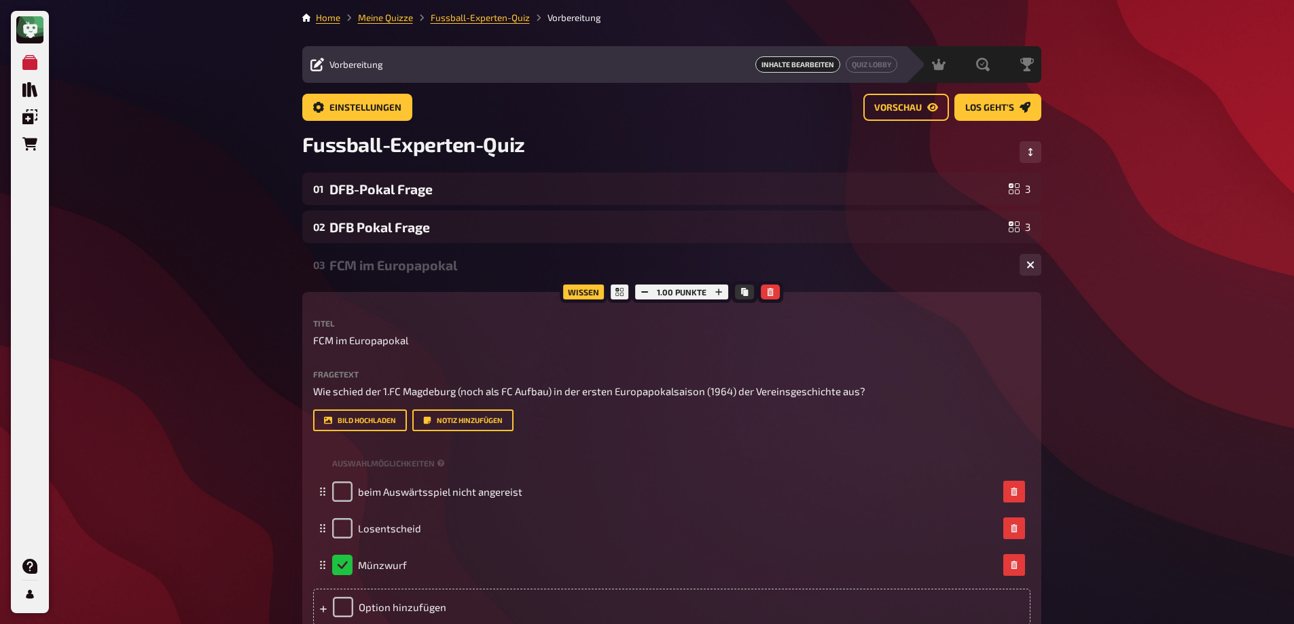
click at [412, 268] on div "FCM im Europapokal" at bounding box center [668, 265] width 679 height 16
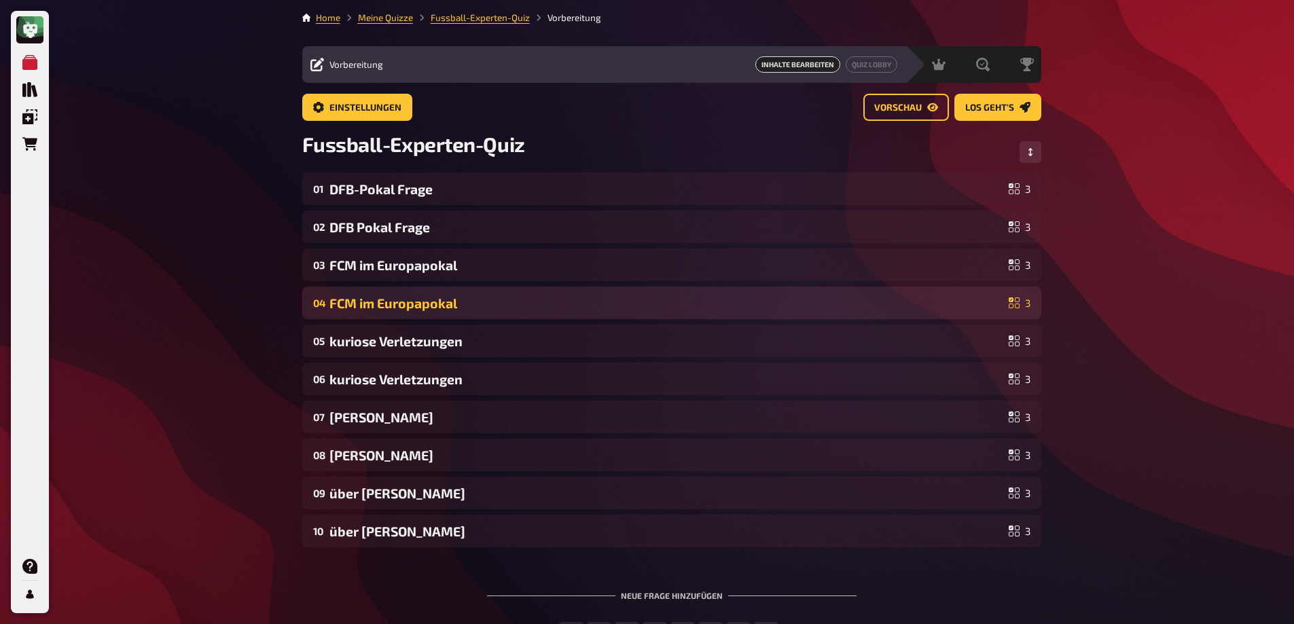
click at [420, 304] on div "FCM im Europapokal" at bounding box center [666, 303] width 674 height 16
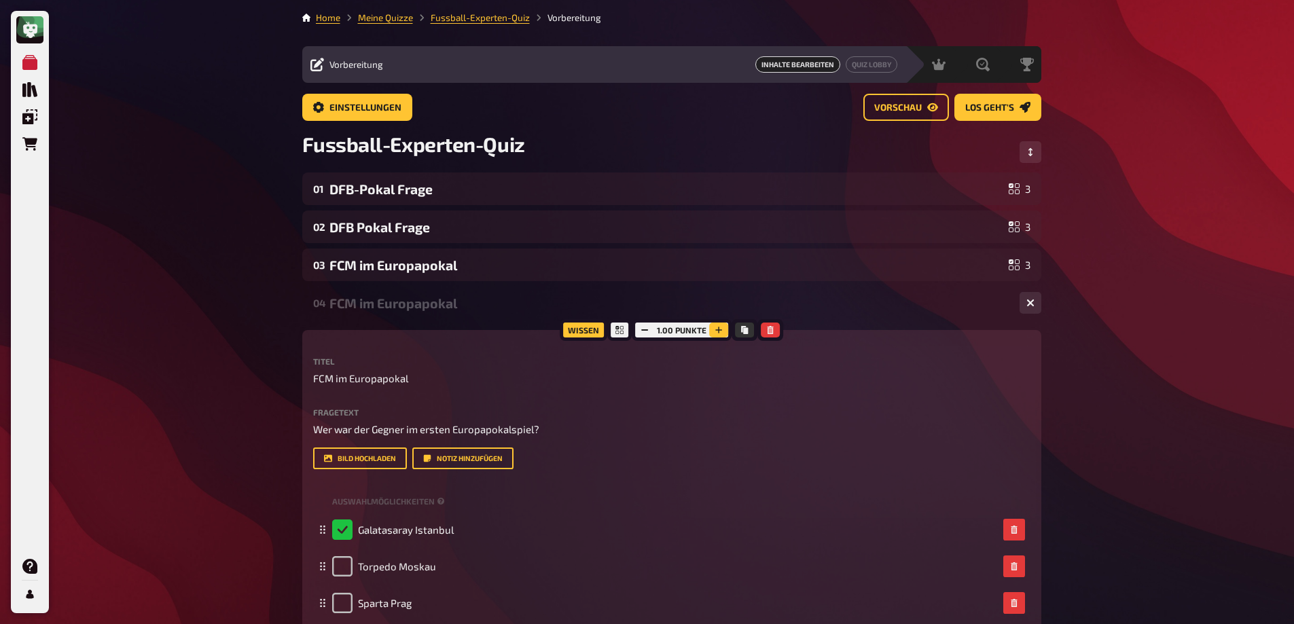
click at [722, 327] on icon "button" at bounding box center [718, 330] width 8 height 8
click at [722, 327] on button "button" at bounding box center [718, 330] width 19 height 15
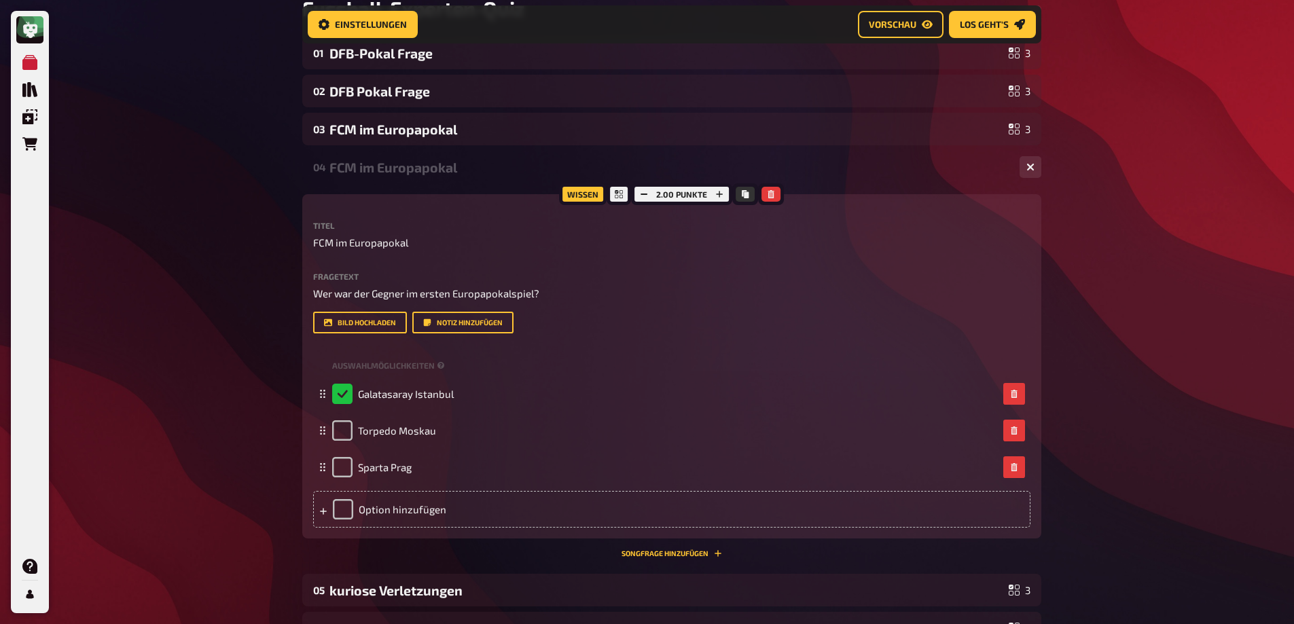
click at [429, 174] on div "FCM im Europapokal" at bounding box center [668, 168] width 679 height 16
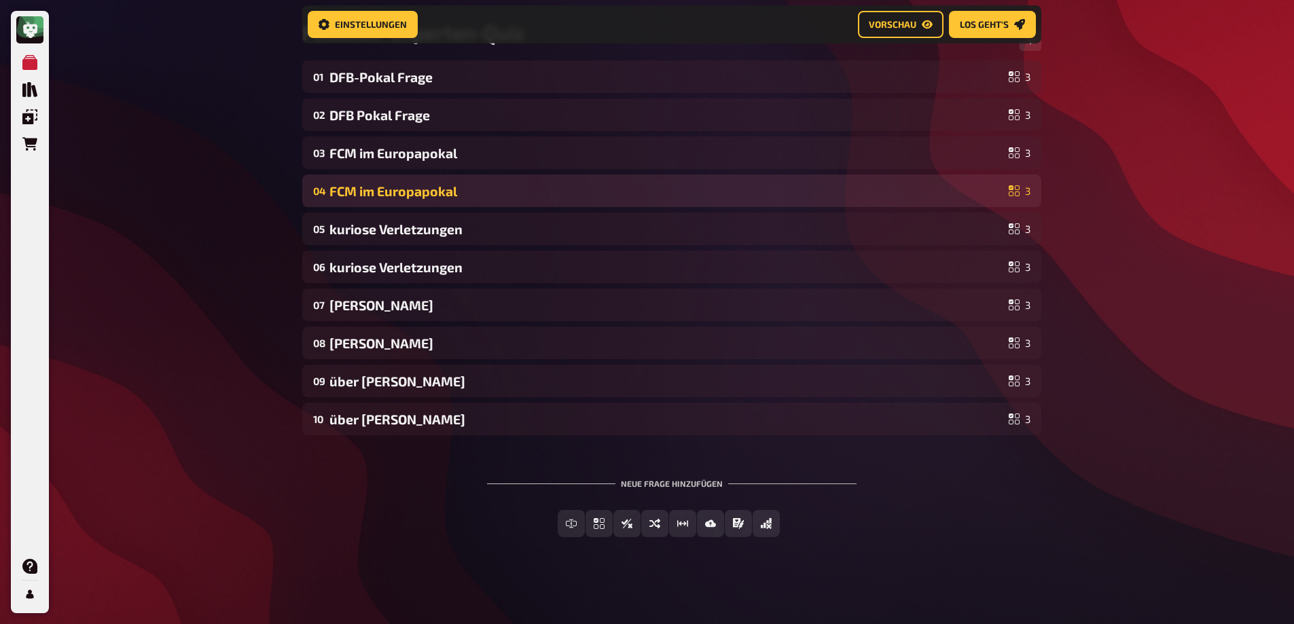
scroll to position [123, 0]
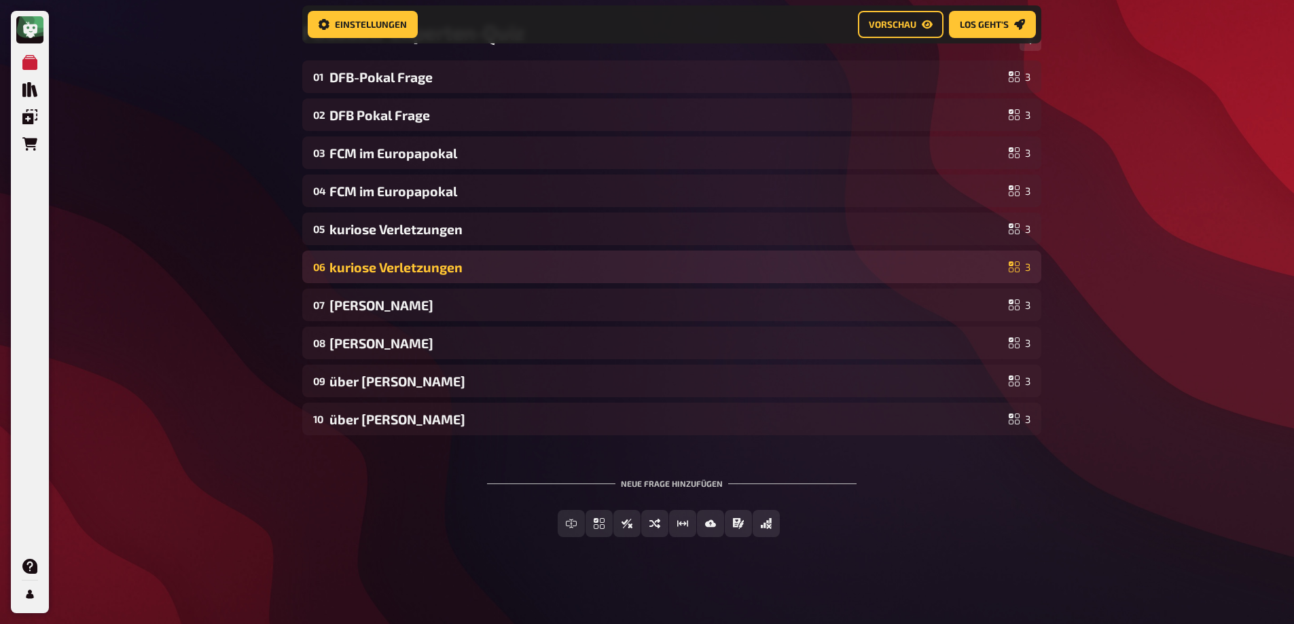
click at [435, 272] on div "kuriose Verletzungen" at bounding box center [666, 267] width 674 height 16
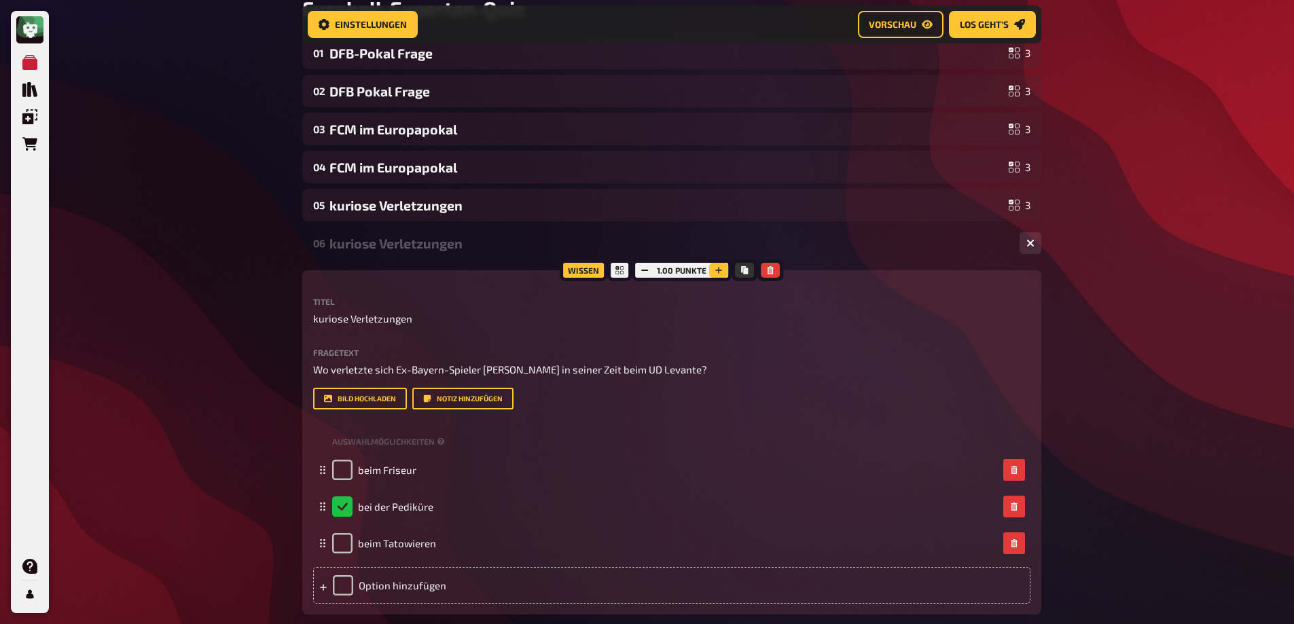
click at [721, 272] on icon "button" at bounding box center [718, 270] width 8 height 8
click at [428, 246] on div "kuriose Verletzungen" at bounding box center [668, 244] width 679 height 16
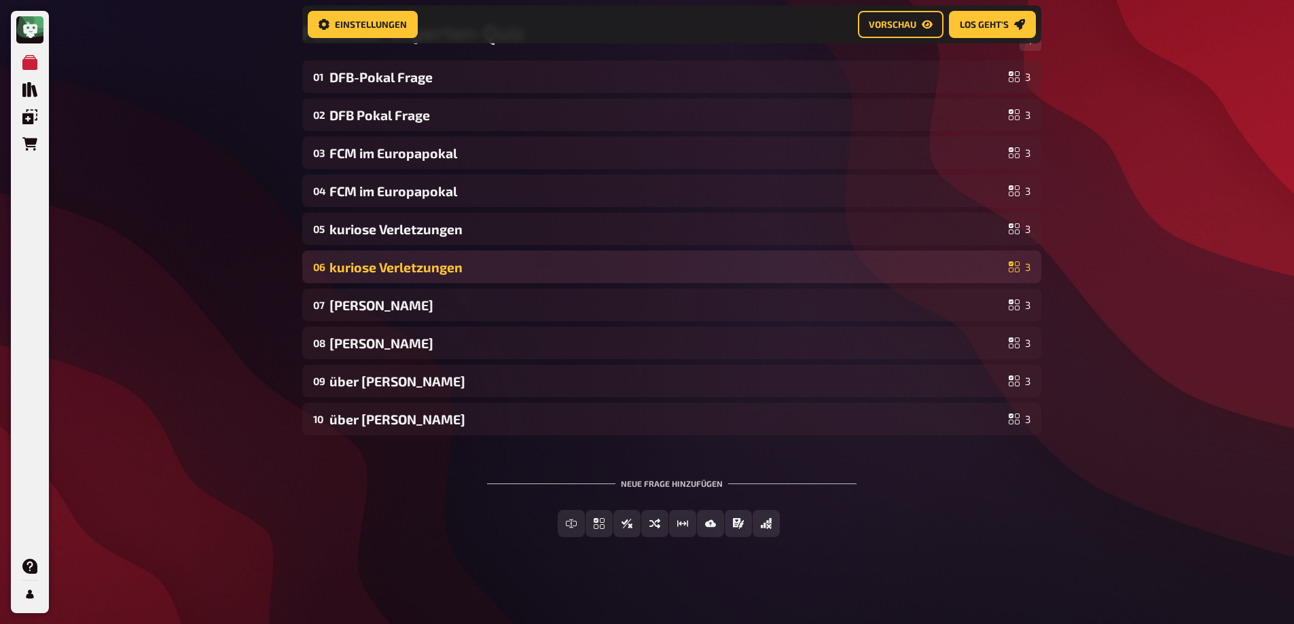
scroll to position [123, 0]
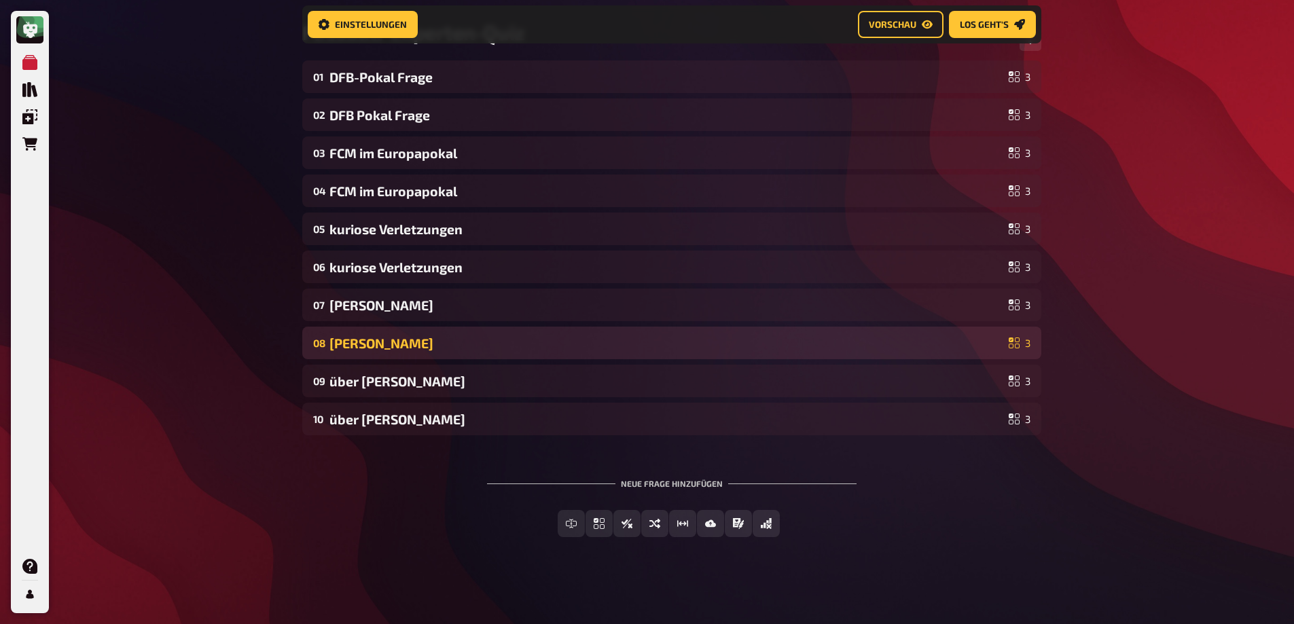
click at [424, 350] on div "Martin Palermo" at bounding box center [666, 343] width 674 height 16
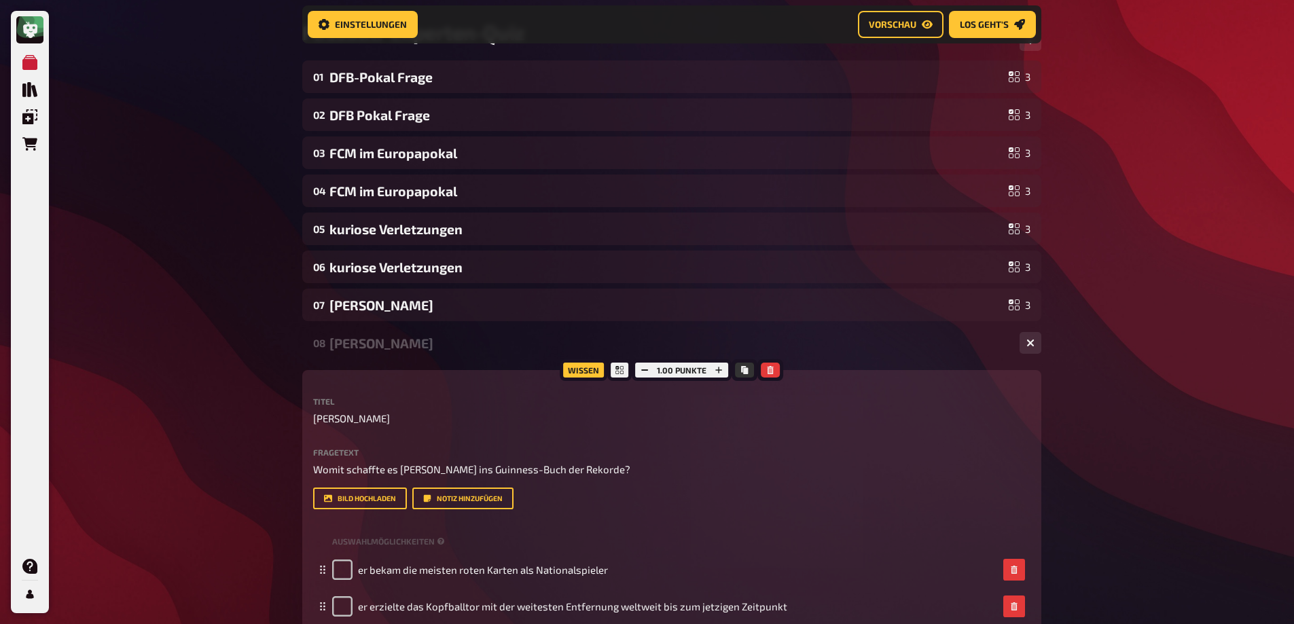
scroll to position [147, 0]
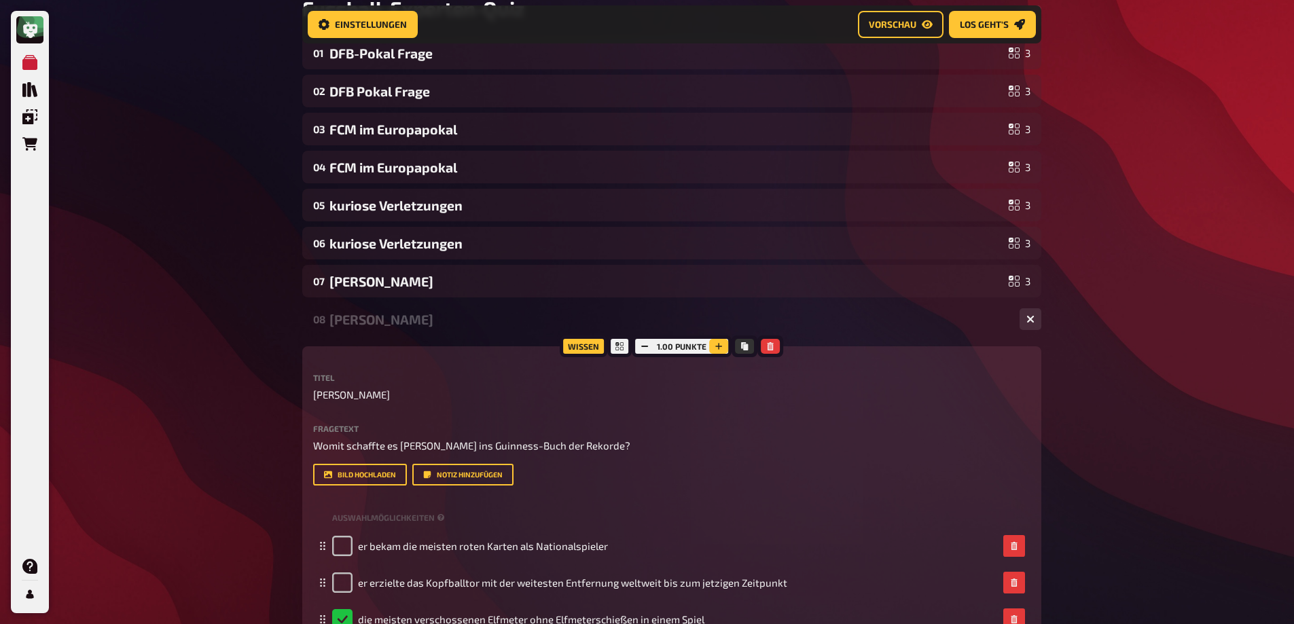
click at [720, 352] on button "button" at bounding box center [718, 346] width 19 height 15
click at [352, 326] on div "Martin Palermo" at bounding box center [668, 320] width 679 height 16
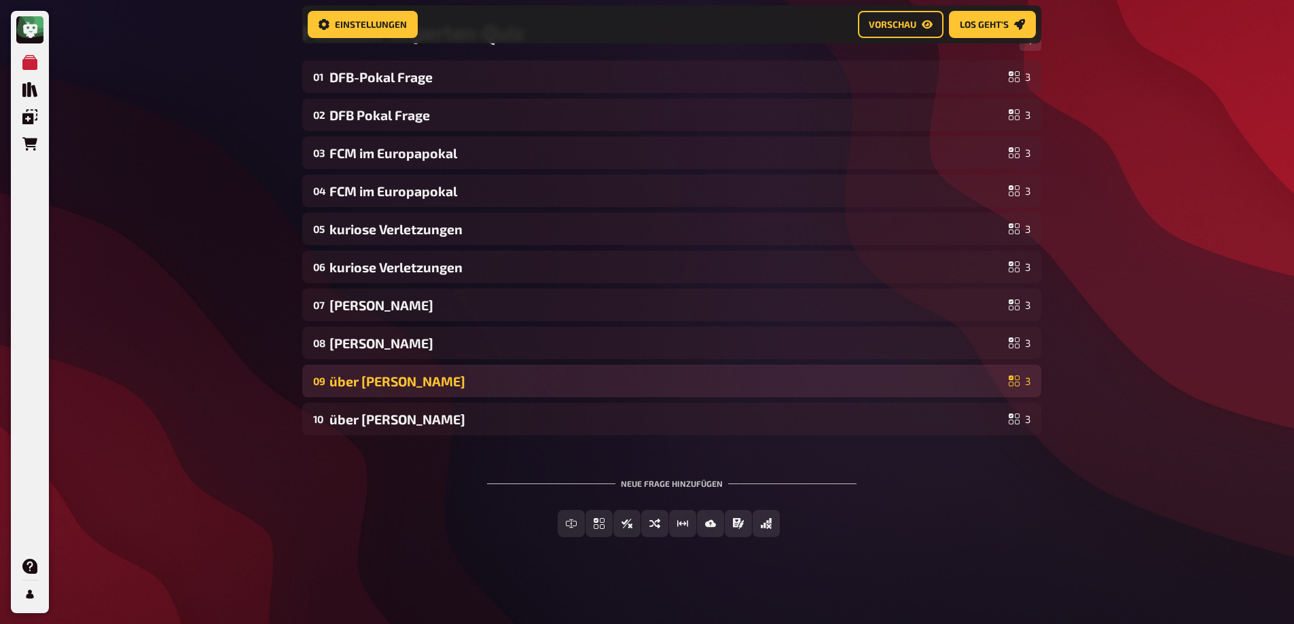
click at [436, 383] on div "über Mirko" at bounding box center [666, 382] width 674 height 16
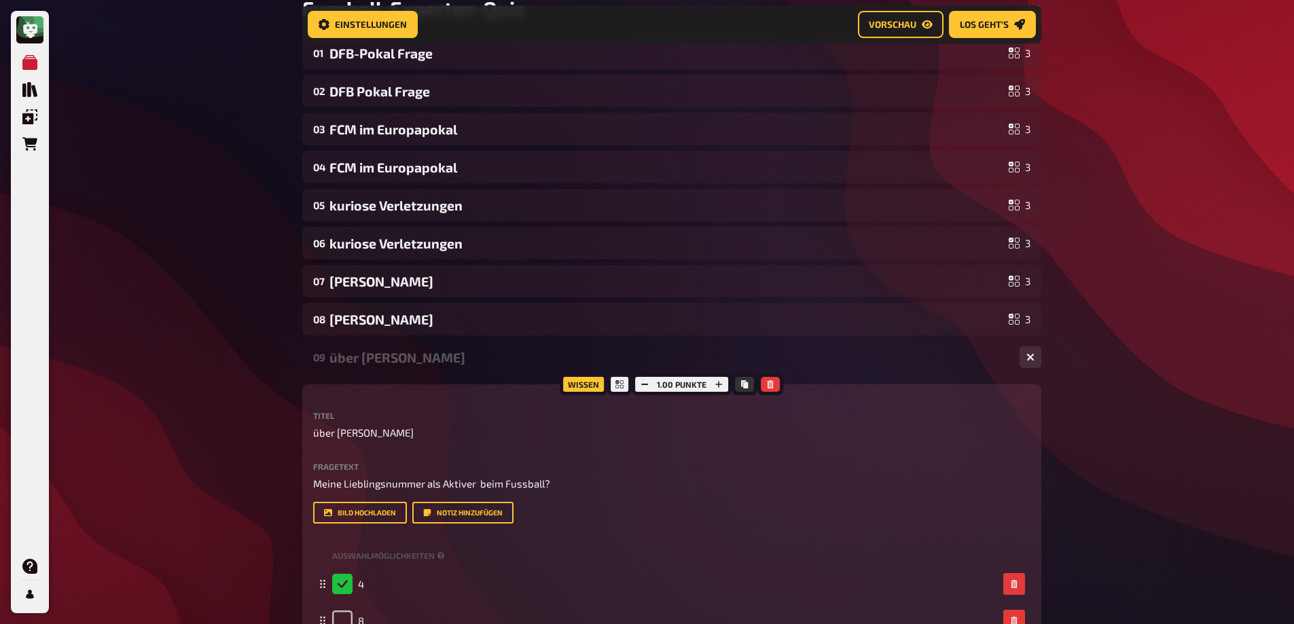
click at [399, 363] on div "über Mirko" at bounding box center [668, 358] width 679 height 16
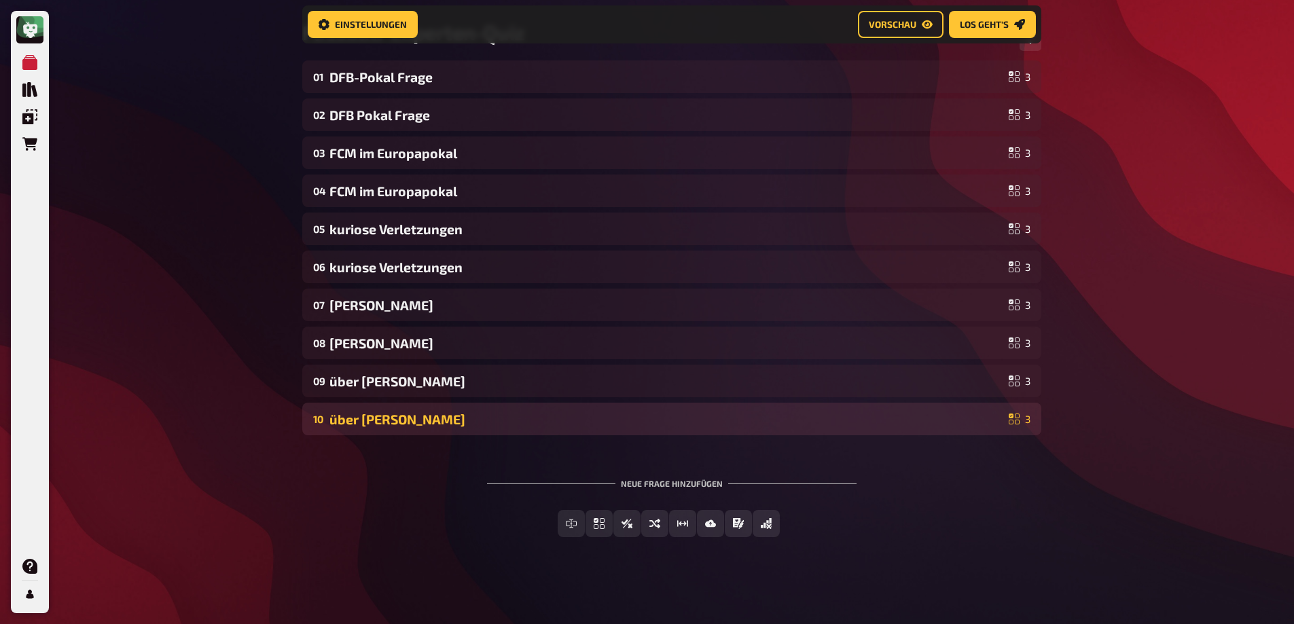
click at [385, 416] on div "über Mirko" at bounding box center [666, 420] width 674 height 16
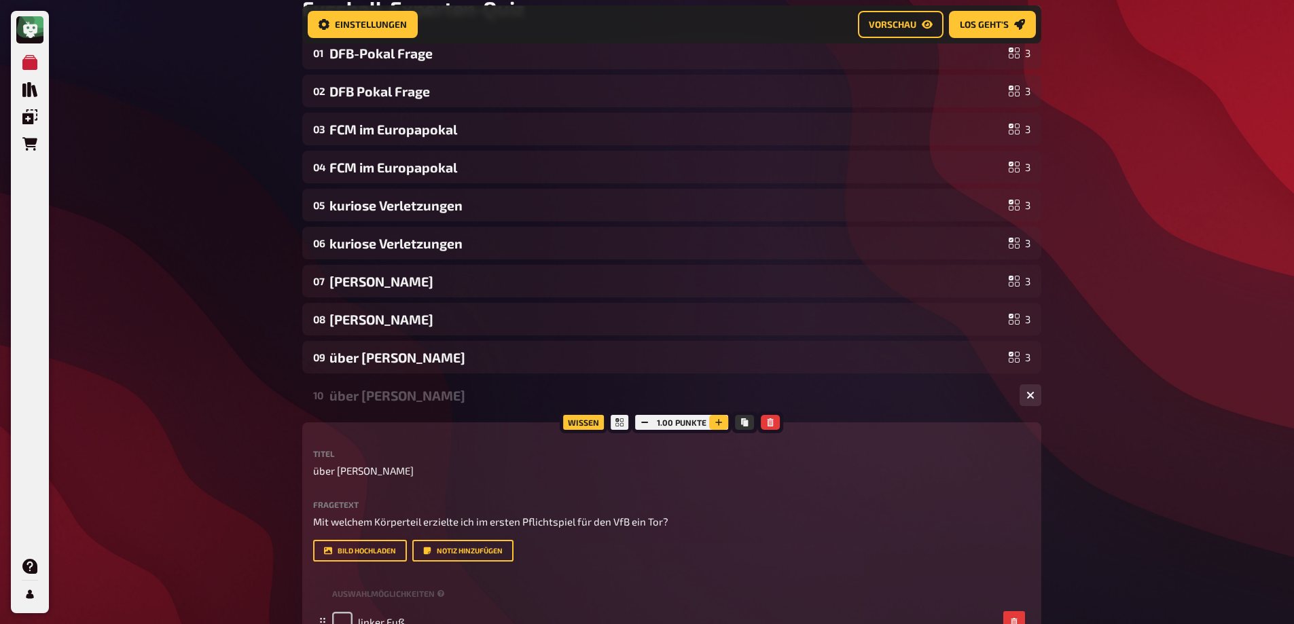
click at [719, 421] on icon "button" at bounding box center [718, 422] width 8 height 8
click at [718, 422] on icon "button" at bounding box center [718, 422] width 8 height 8
click at [1146, 280] on div "Meine Quizze Quiz Sammlung Einblendungen Bestellungen Hilfe Profil Home Meine Q…" at bounding box center [647, 419] width 1294 height 1132
click at [326, 393] on div "10 über Mirko 3" at bounding box center [663, 396] width 701 height 16
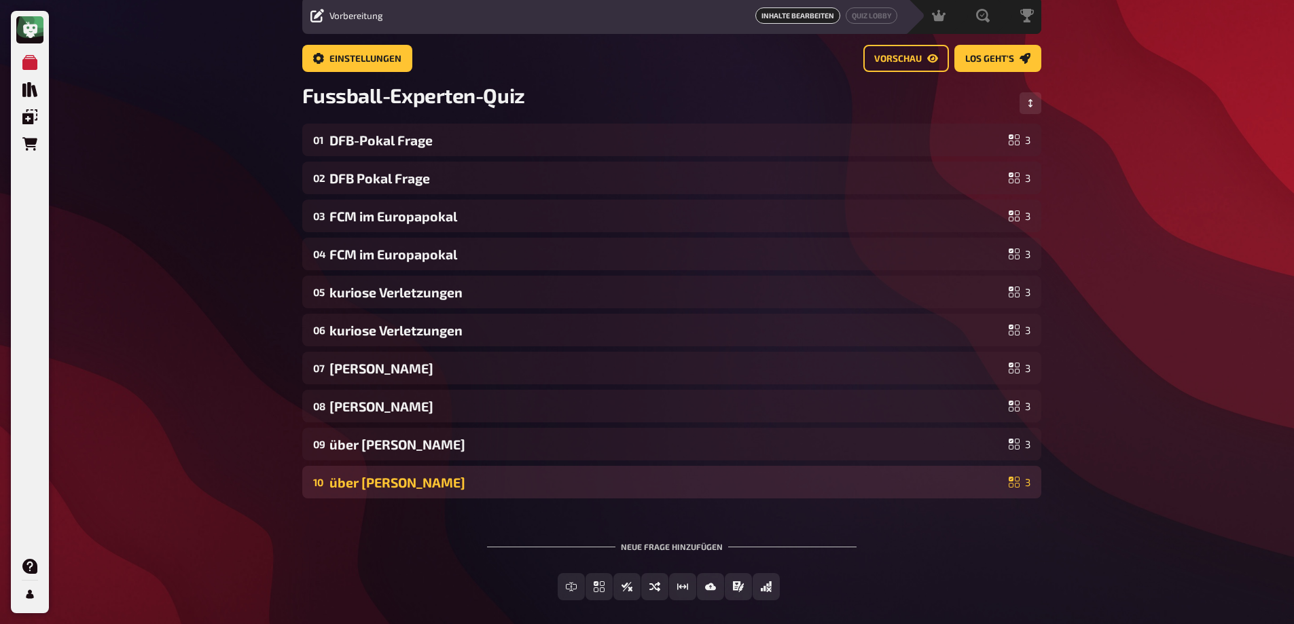
scroll to position [0, 0]
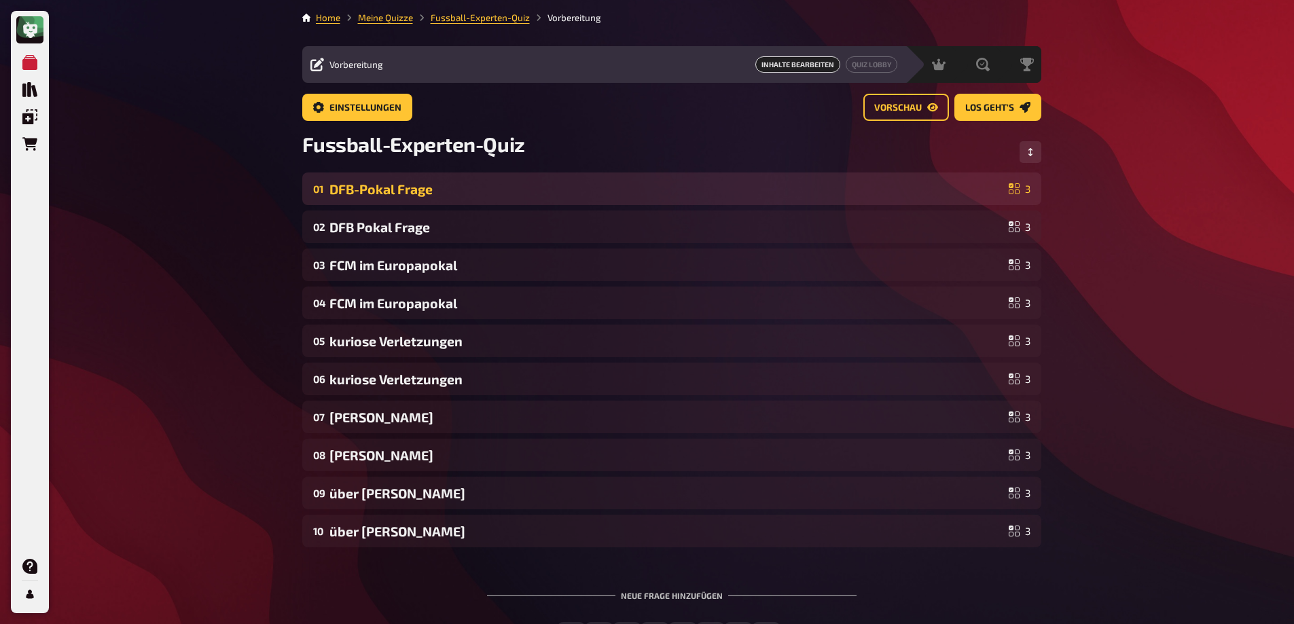
drag, startPoint x: 456, startPoint y: 199, endPoint x: 1027, endPoint y: 194, distance: 570.5
click at [1066, 210] on div "Meine Quizze Quiz Sammlung Einblendungen Bestellungen Hilfe Profil Home Meine Q…" at bounding box center [647, 368] width 1294 height 736
click at [1034, 187] on div "01 DFB-Pokal Frage 3" at bounding box center [671, 188] width 739 height 33
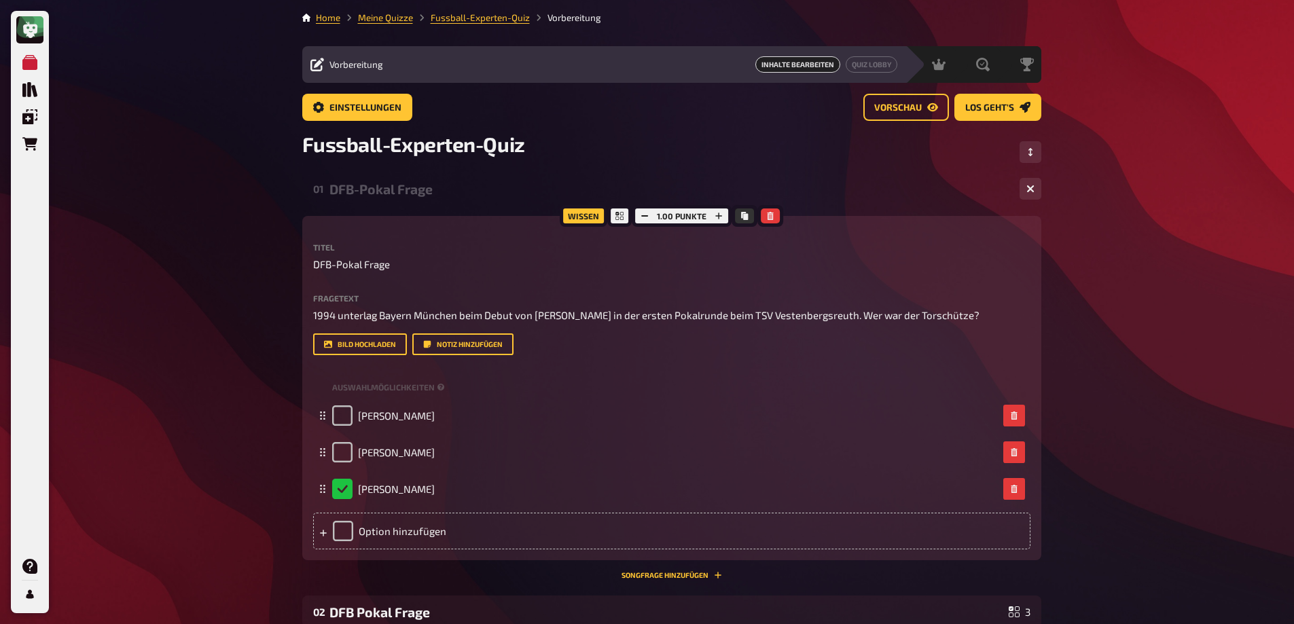
click at [397, 192] on div "DFB-Pokal Frage" at bounding box center [668, 189] width 679 height 16
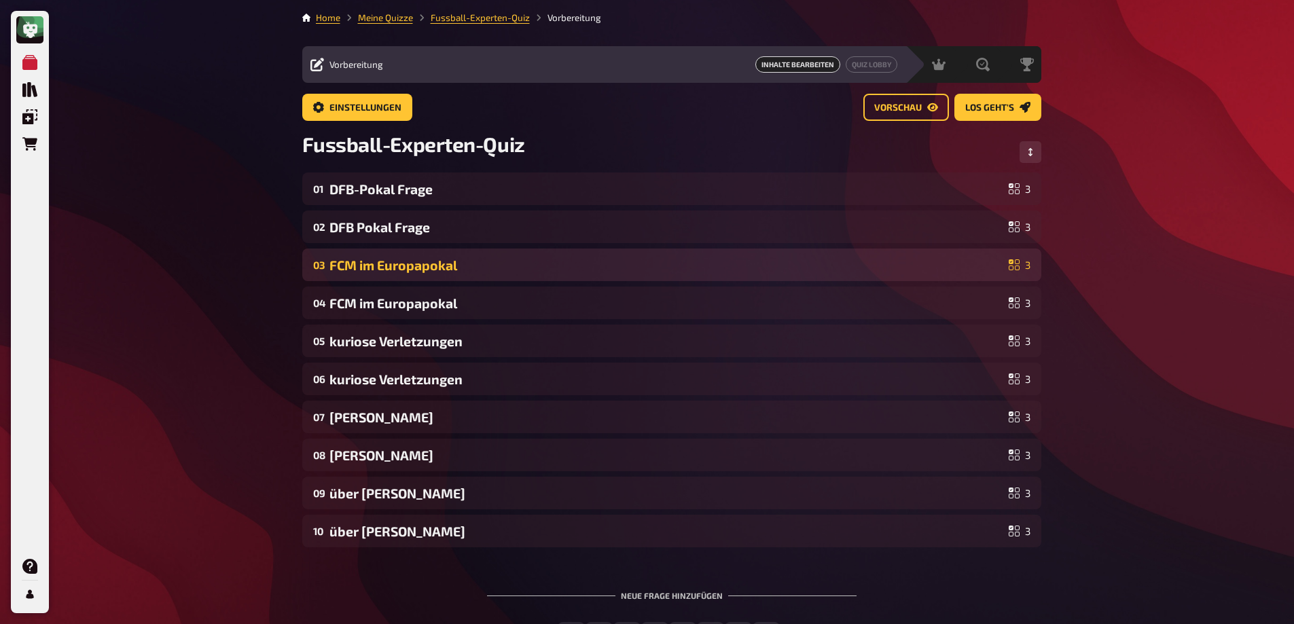
drag, startPoint x: 751, startPoint y: 270, endPoint x: 994, endPoint y: 194, distance: 254.1
click at [752, 269] on div "FCM im Europapokal" at bounding box center [666, 265] width 674 height 16
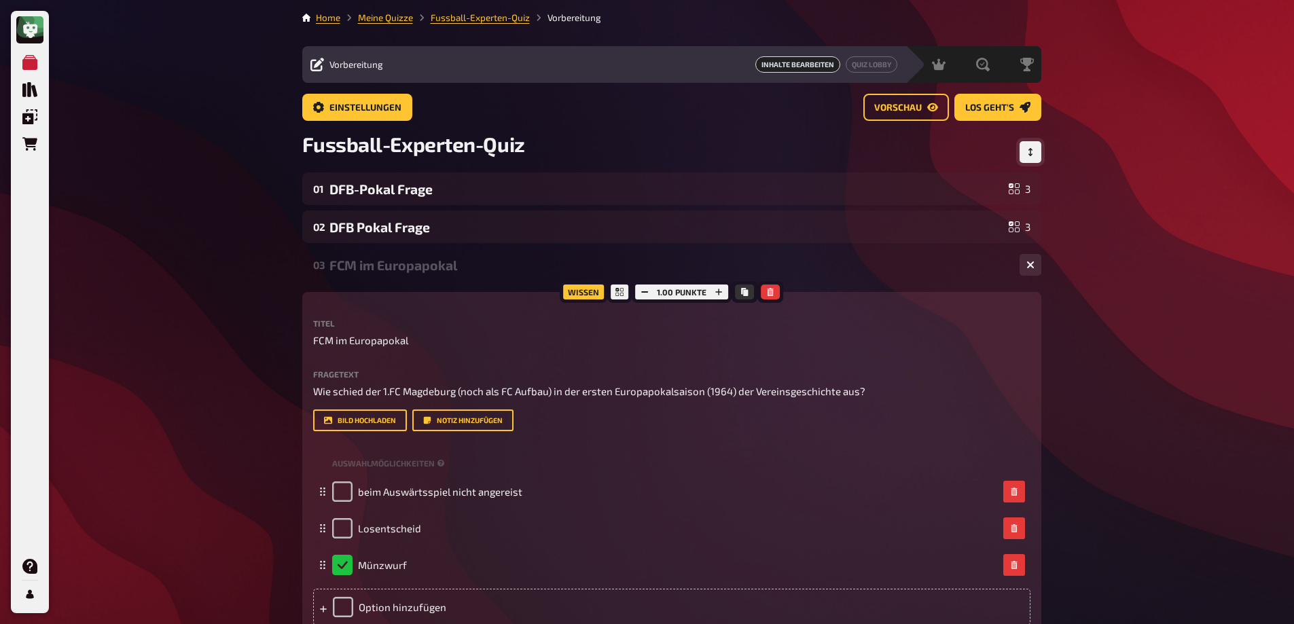
click at [1031, 151] on icon "Reihenfolge anpassen" at bounding box center [1030, 152] width 8 height 8
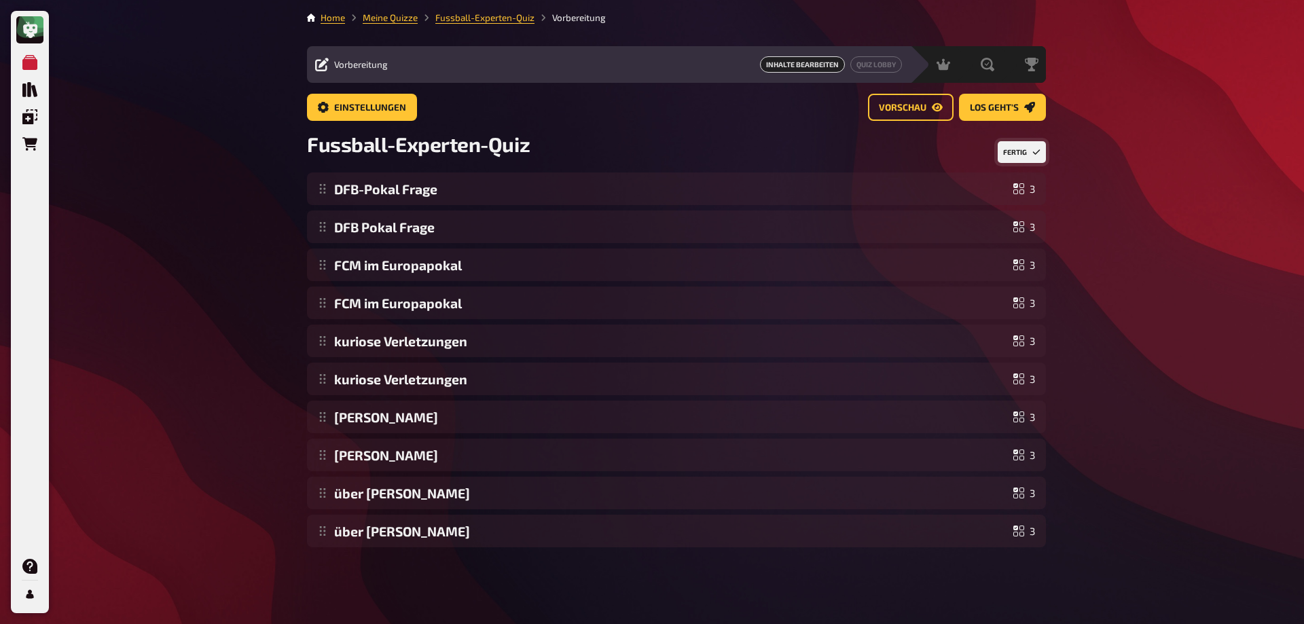
click at [1015, 155] on button "Fertig" at bounding box center [1022, 152] width 48 height 22
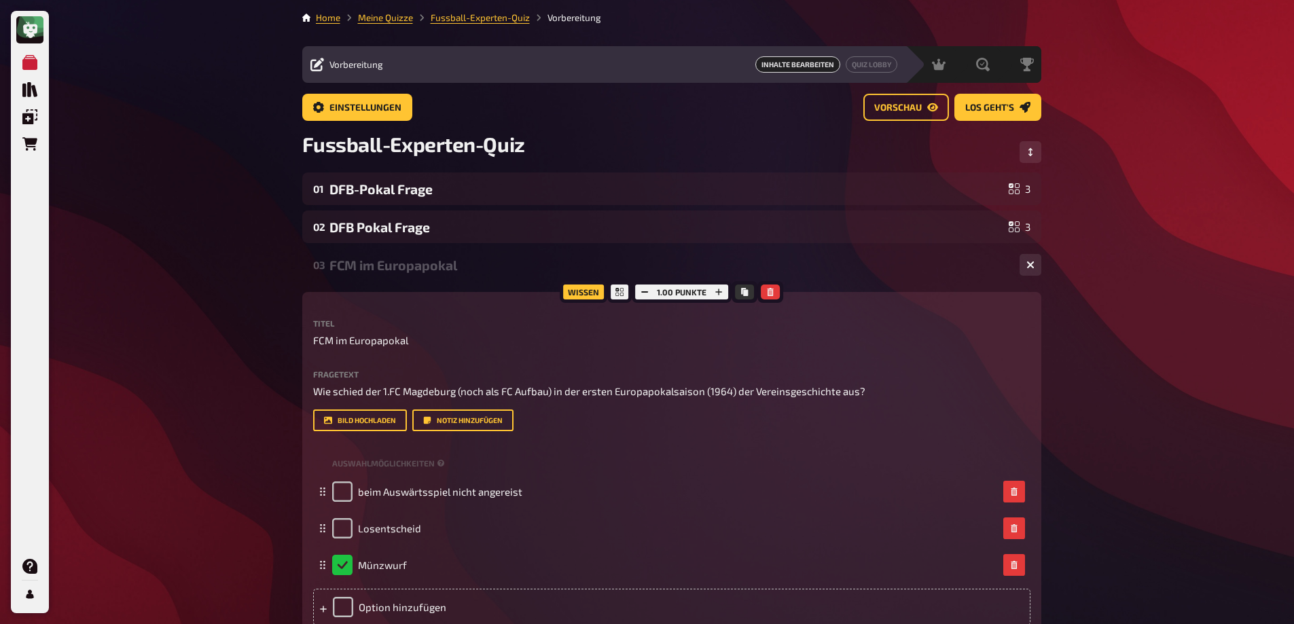
click at [435, 266] on div "FCM im Europapokal" at bounding box center [668, 265] width 679 height 16
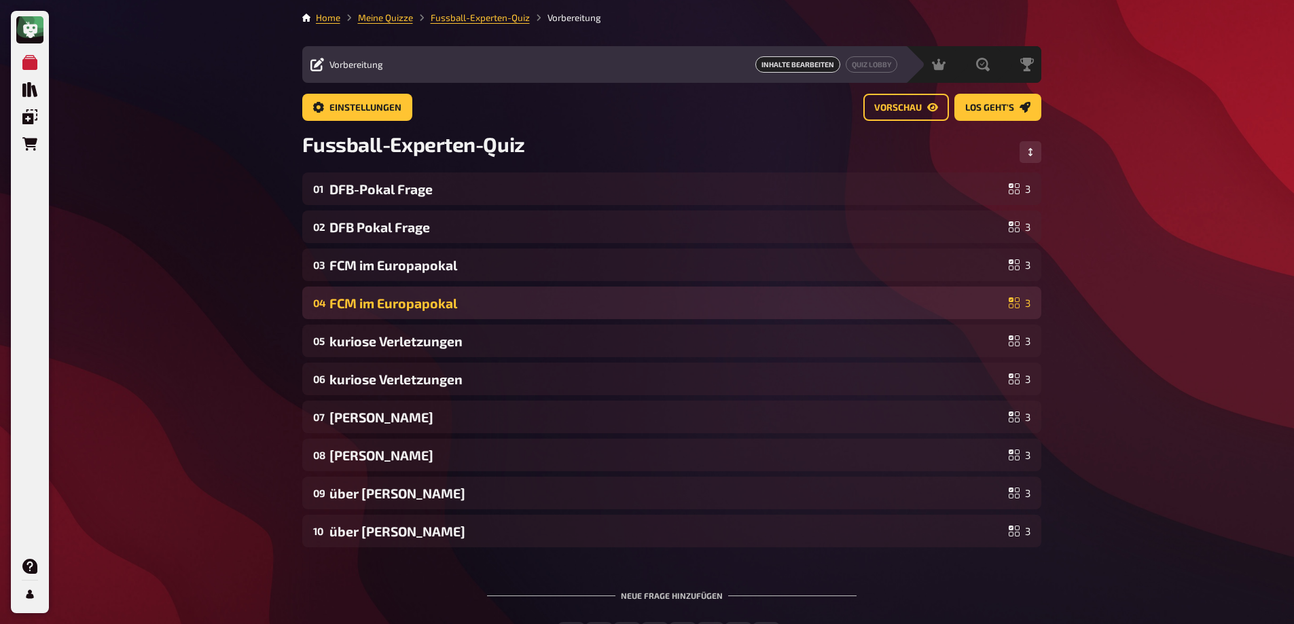
click at [452, 302] on div "FCM im Europapokal" at bounding box center [666, 303] width 674 height 16
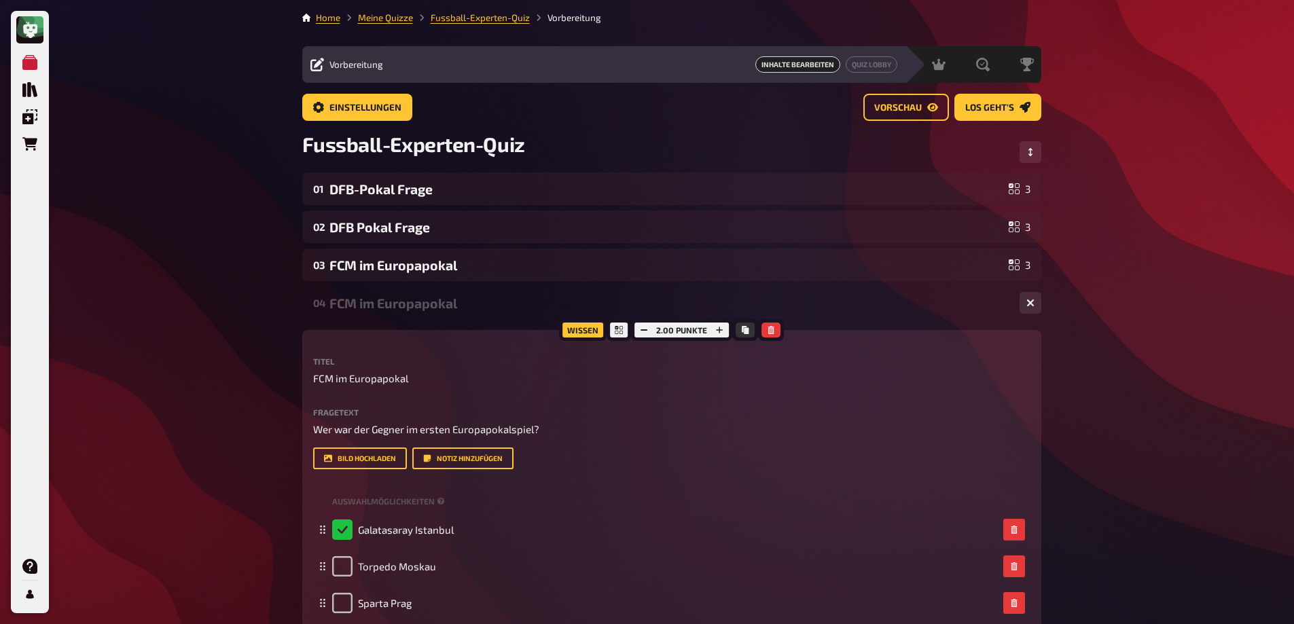
click at [452, 302] on div "FCM im Europapokal" at bounding box center [668, 303] width 679 height 16
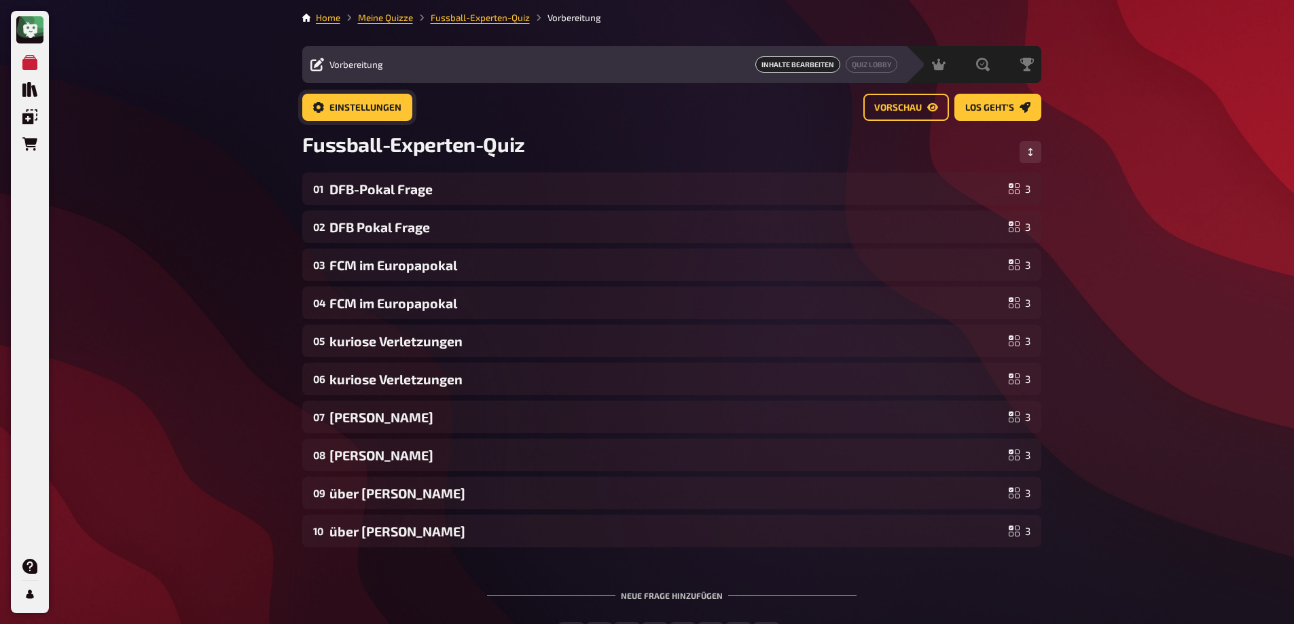
click at [391, 112] on span "Einstellungen" at bounding box center [365, 108] width 72 height 10
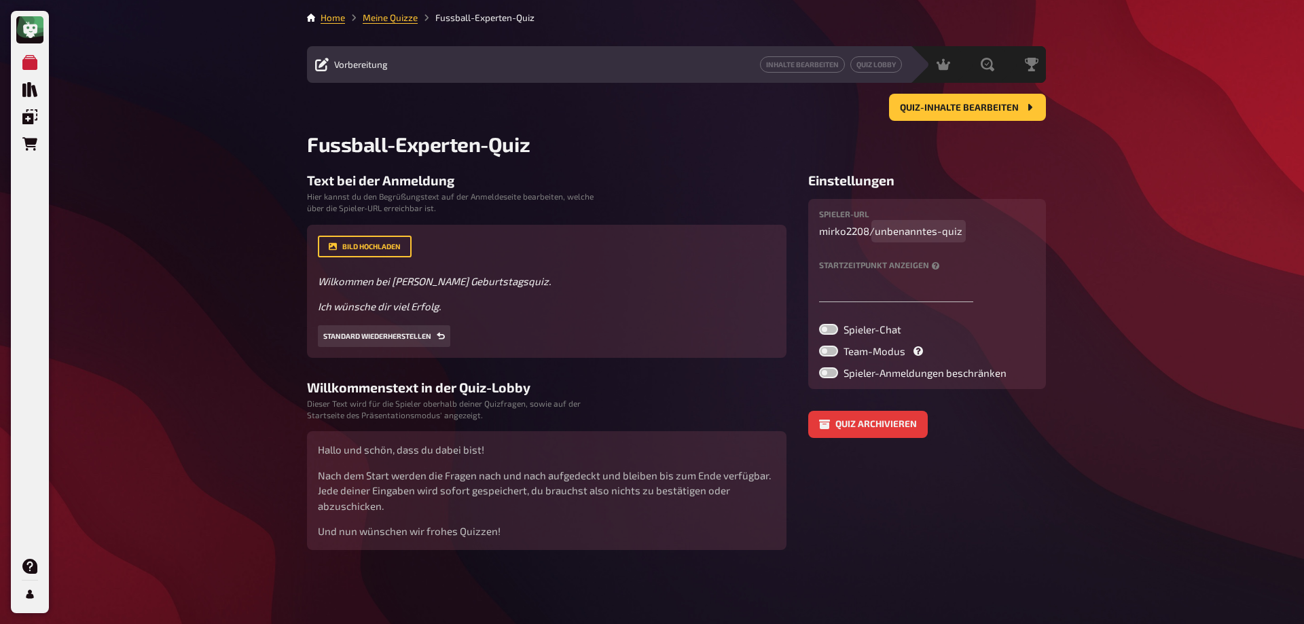
click at [908, 223] on div "Spieler-URL mirko2208 / unbenanntes-quiz" at bounding box center [927, 224] width 216 height 29
drag, startPoint x: 877, startPoint y: 232, endPoint x: 994, endPoint y: 232, distance: 116.8
click at [994, 232] on p "mirko2208 / unbenanntes-quiz" at bounding box center [927, 231] width 216 height 16
click at [1080, 435] on div "Meine Quizze Quiz Sammlung Einblendungen Bestellungen Hilfe Profil Home Meine Q…" at bounding box center [652, 312] width 1304 height 624
click at [908, 236] on span "fussballquiz" at bounding box center [904, 231] width 58 height 16
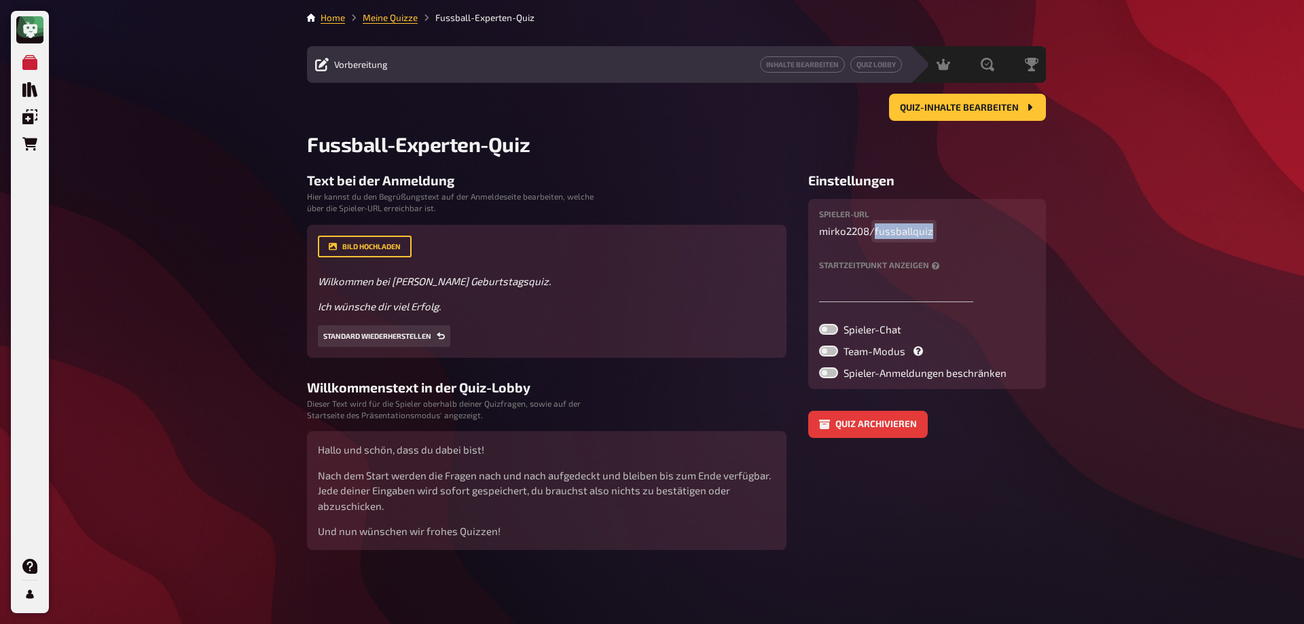
click at [908, 236] on span "fussballquiz" at bounding box center [904, 231] width 58 height 16
click at [1137, 404] on div "Meine Quizze Quiz Sammlung Einblendungen Bestellungen Hilfe Profil Home Meine Q…" at bounding box center [652, 312] width 1304 height 624
click at [386, 147] on span "Fussball-Experten-Quiz" at bounding box center [418, 144] width 223 height 24
click at [983, 110] on span "Quiz-Inhalte bearbeiten" at bounding box center [959, 108] width 119 height 10
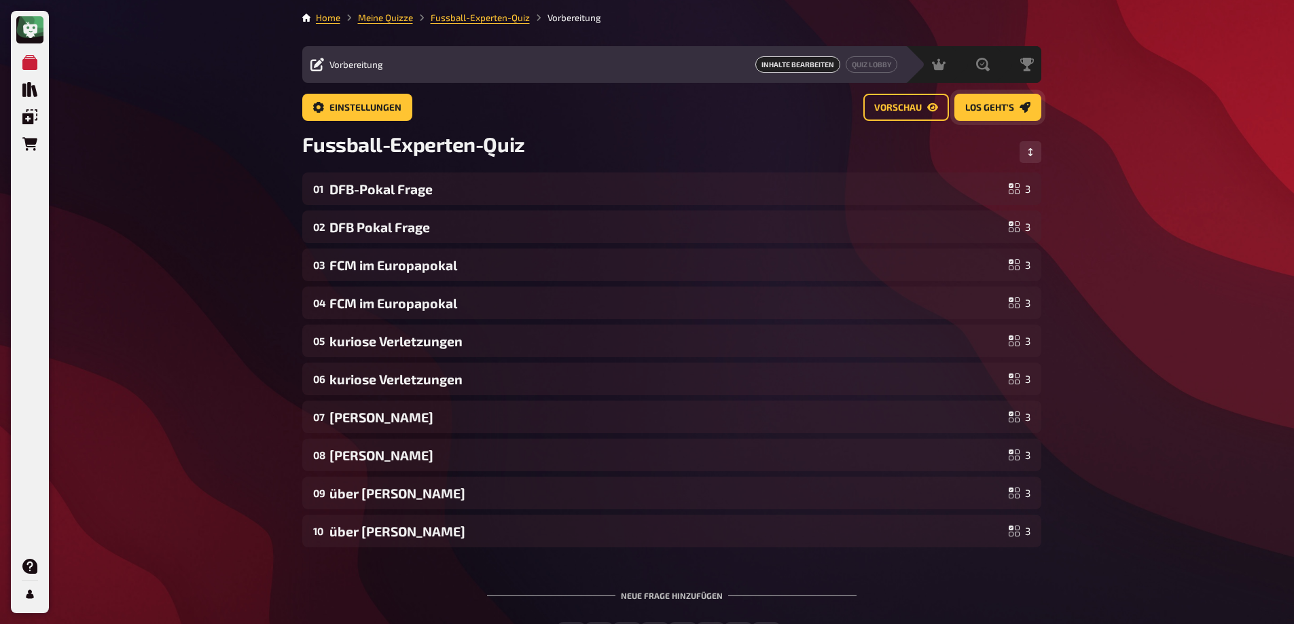
click at [998, 113] on button "Los geht's" at bounding box center [997, 107] width 87 height 27
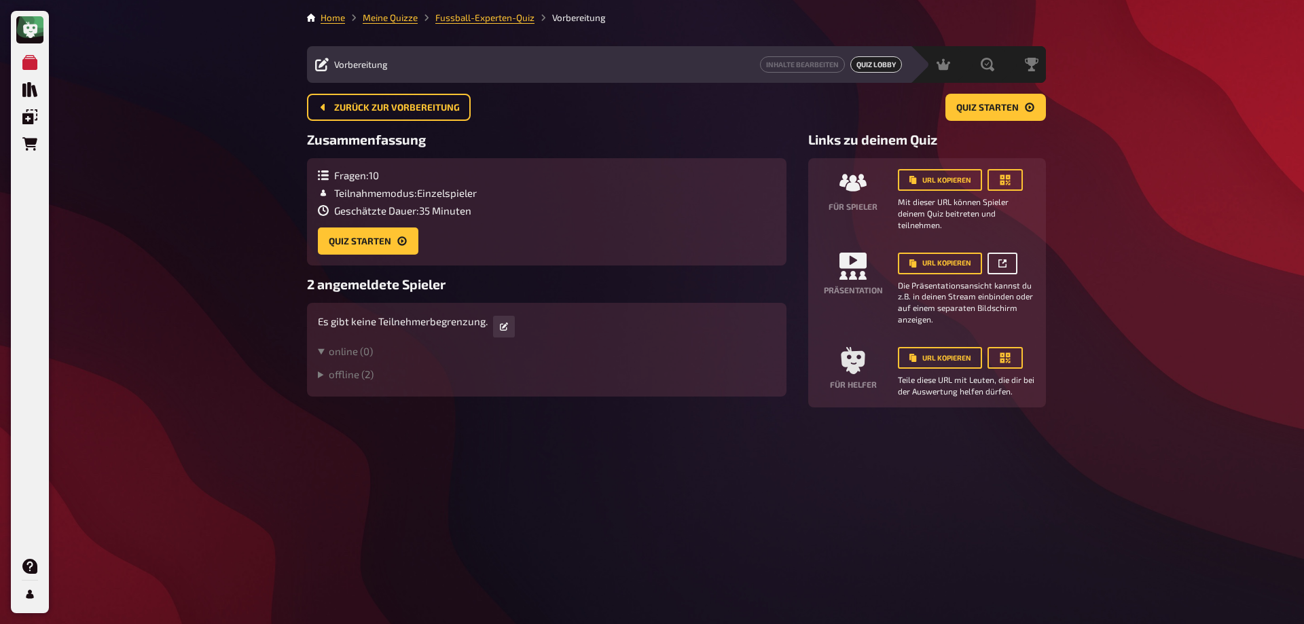
click at [1003, 266] on icon "button" at bounding box center [1002, 263] width 8 height 8
click at [959, 259] on button "URL kopieren" at bounding box center [940, 264] width 84 height 22
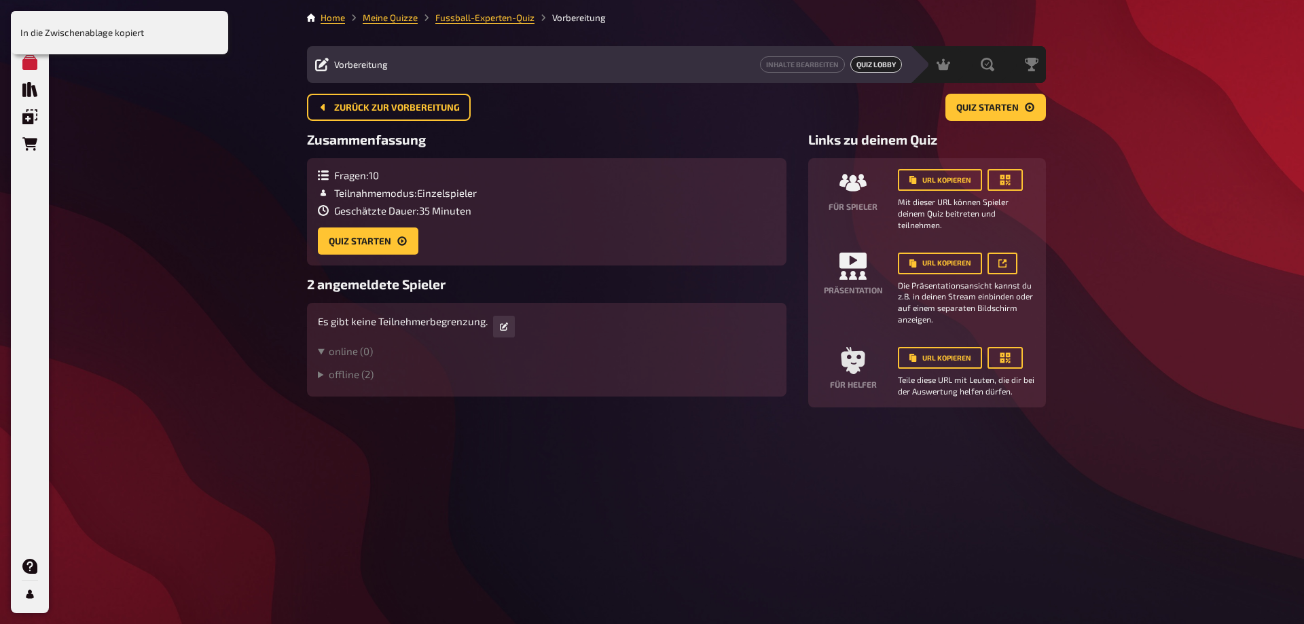
click at [116, 33] on div "In die Zwischenablage kopiert" at bounding box center [119, 32] width 217 height 43
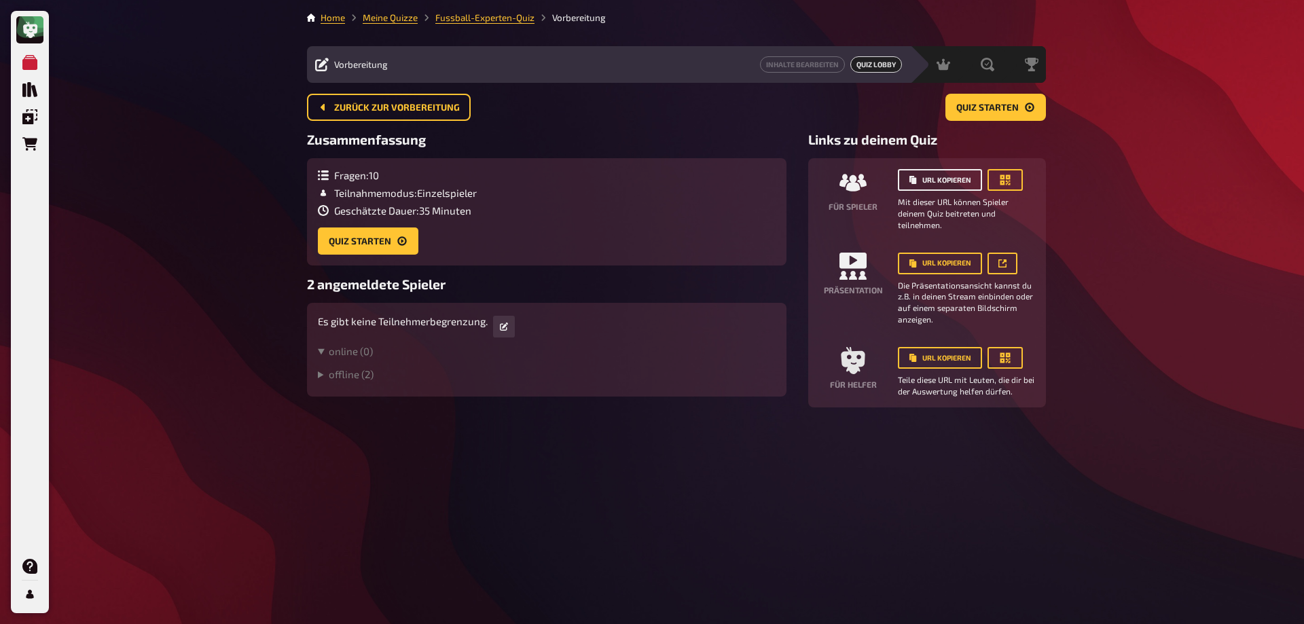
drag, startPoint x: 941, startPoint y: 181, endPoint x: 932, endPoint y: 174, distance: 11.6
click at [941, 181] on button "URL kopieren" at bounding box center [940, 180] width 84 height 22
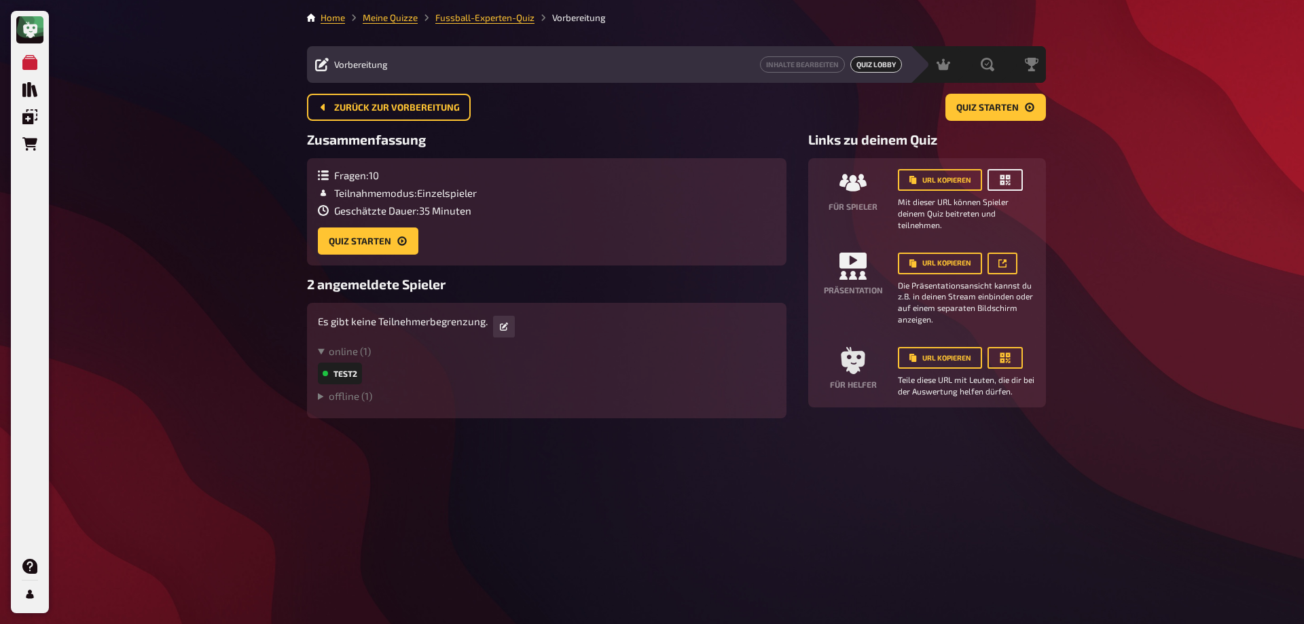
click at [1006, 181] on icon "button" at bounding box center [1005, 180] width 10 height 10
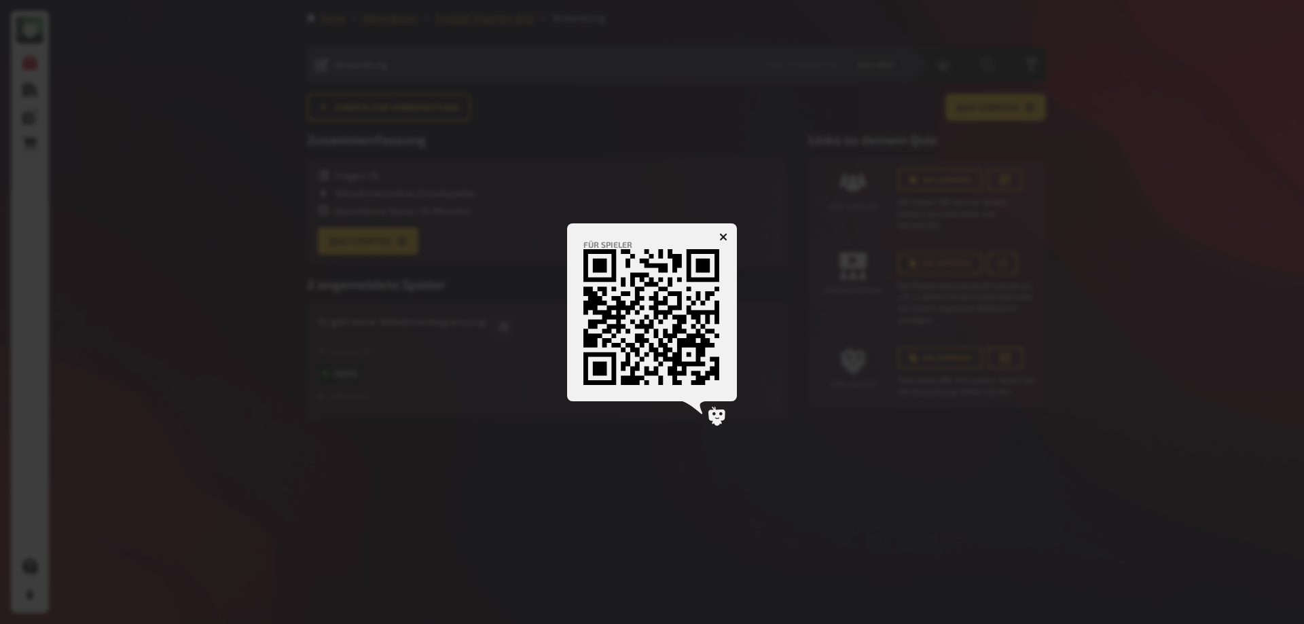
click at [662, 318] on icon at bounding box center [651, 317] width 136 height 136
drag, startPoint x: 687, startPoint y: 285, endPoint x: 644, endPoint y: 339, distance: 69.6
click at [644, 339] on icon at bounding box center [651, 317] width 136 height 136
click at [723, 238] on icon "button" at bounding box center [723, 236] width 13 height 13
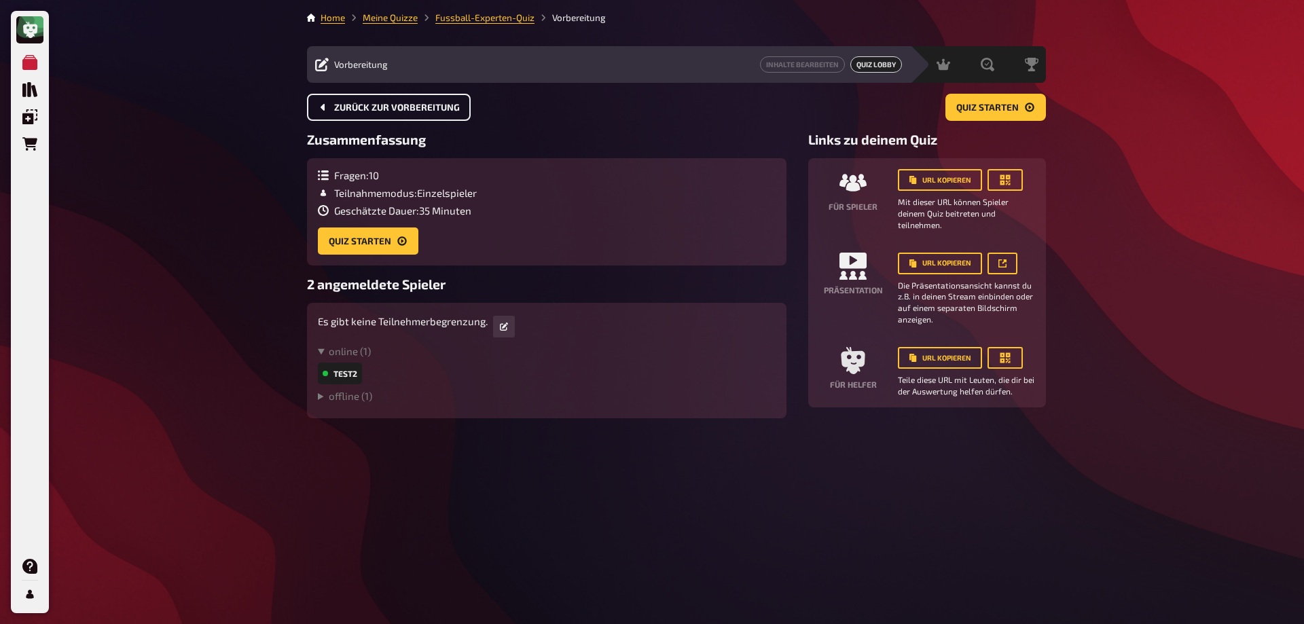
click at [388, 111] on span "Zurück zur Vorbereitung" at bounding box center [397, 108] width 126 height 10
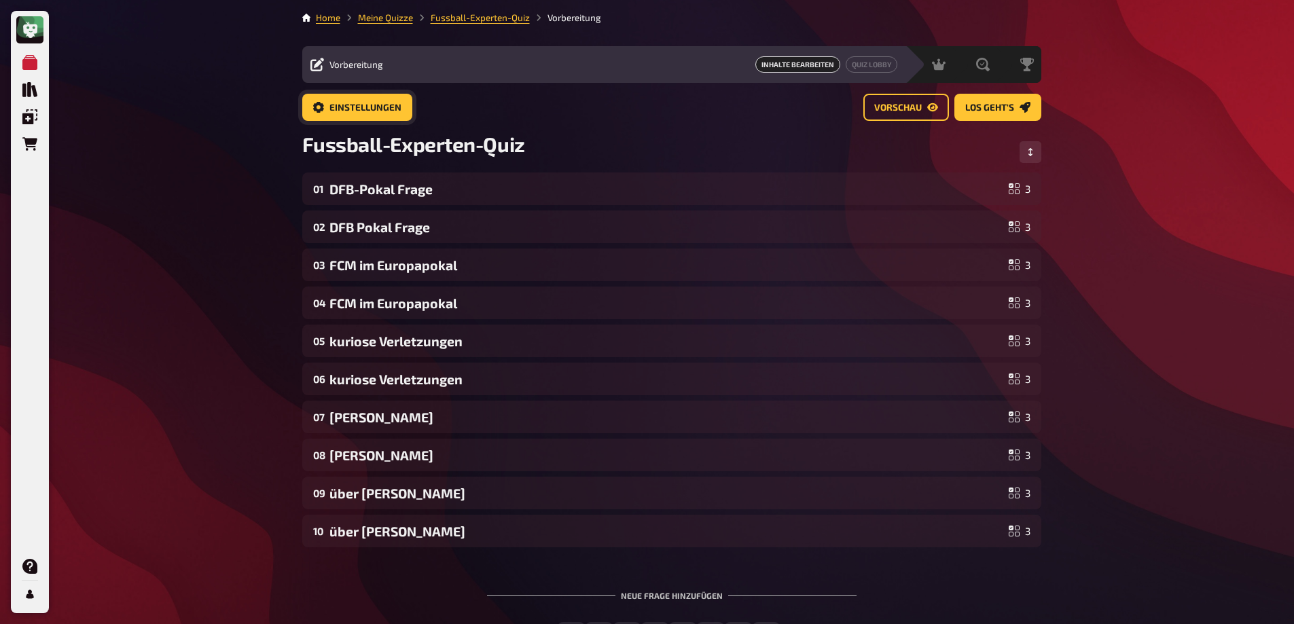
click at [376, 112] on span "Einstellungen" at bounding box center [365, 108] width 72 height 10
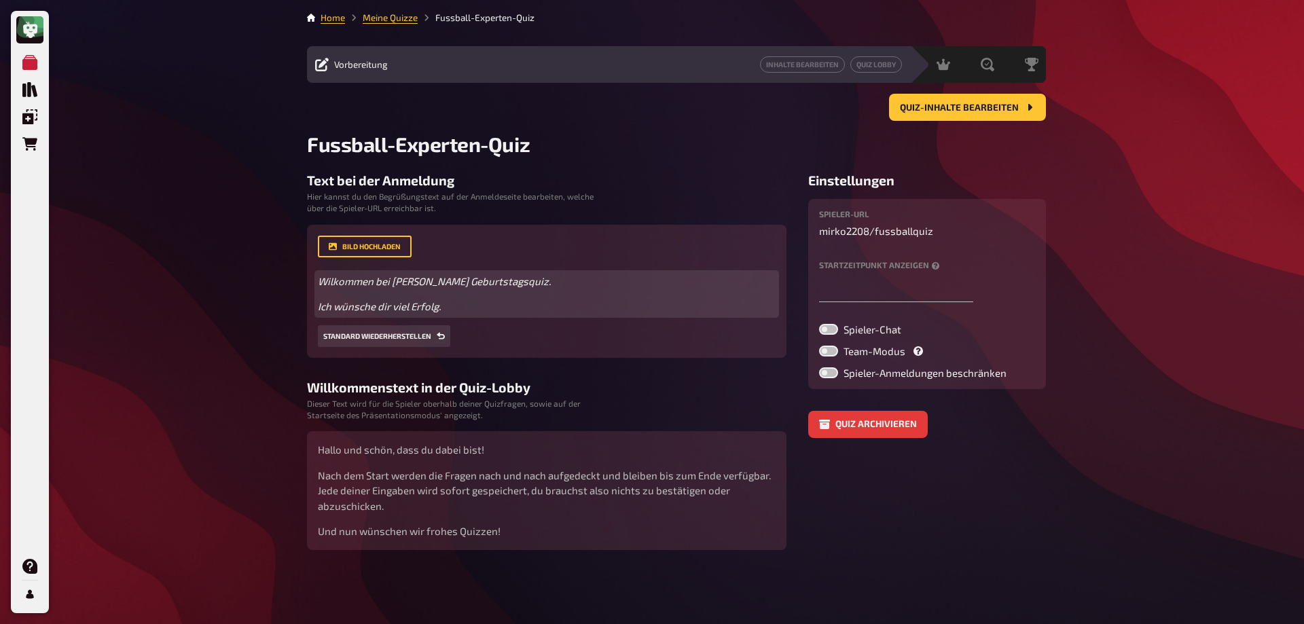
click at [424, 283] on span "Wilkommen bei Mirko's Geburtstagsquiz." at bounding box center [434, 281] width 233 height 12
click at [432, 285] on span "Wilkommen bei Mirko's Geburtstagsquiz." at bounding box center [434, 281] width 233 height 12
drag, startPoint x: 431, startPoint y: 285, endPoint x: 471, endPoint y: 286, distance: 40.8
click at [471, 286] on span "Wilkommen bei Mirko's Geburtstagsquiz." at bounding box center [434, 281] width 233 height 12
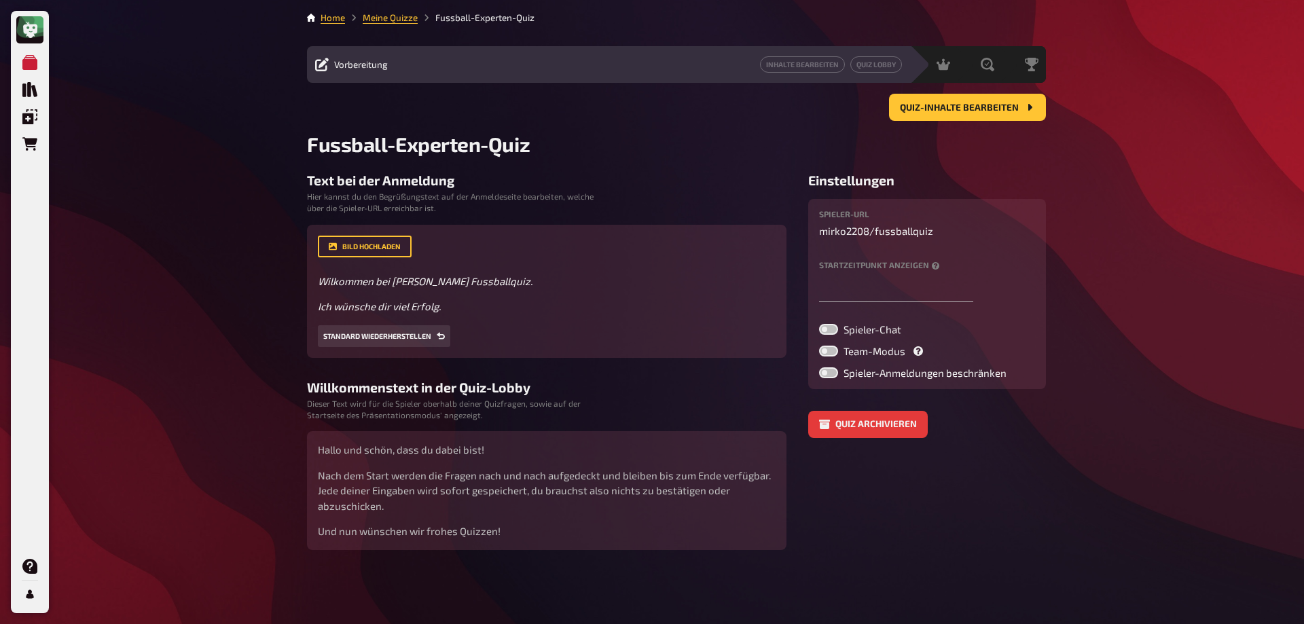
click at [909, 511] on aside "Einstellungen Spieler-URL mirko2208 / fussballquiz Startzeitpunkt anzeigen Spie…" at bounding box center [927, 361] width 238 height 378
click at [958, 109] on span "Quiz-Inhalte bearbeiten" at bounding box center [959, 108] width 119 height 10
